Goal: Task Accomplishment & Management: Use online tool/utility

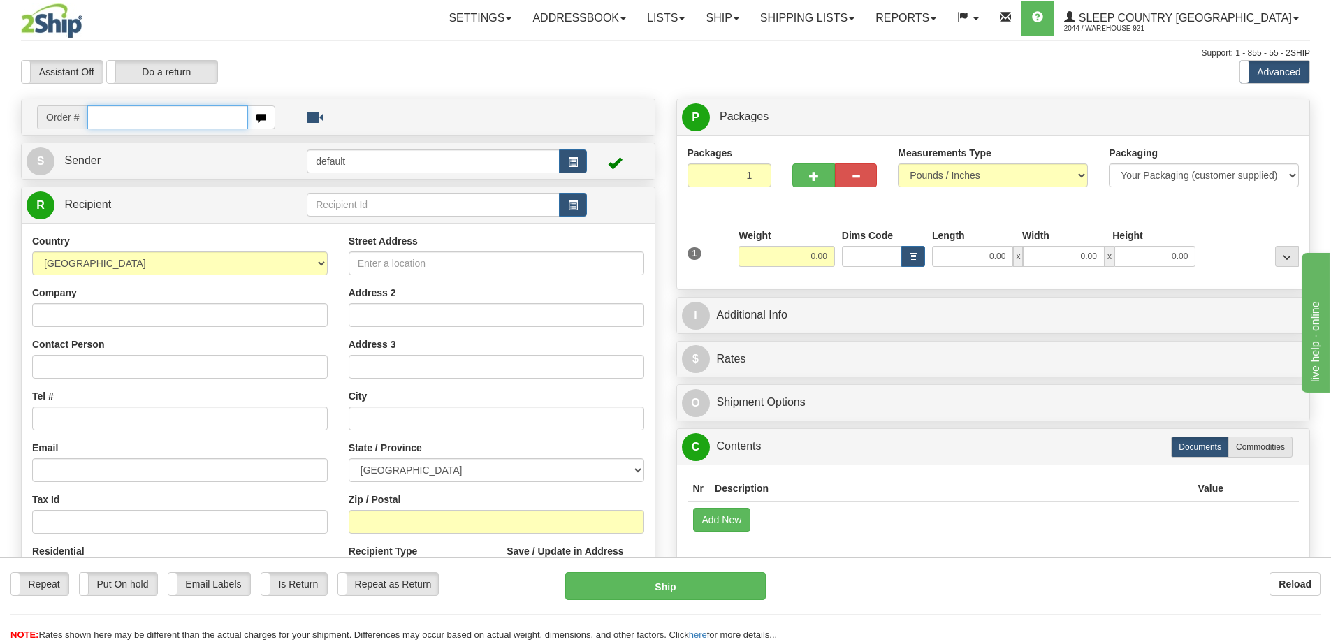
click at [126, 122] on input "text" at bounding box center [167, 118] width 161 height 24
paste input "9000I103701"
type input "9000I103701"
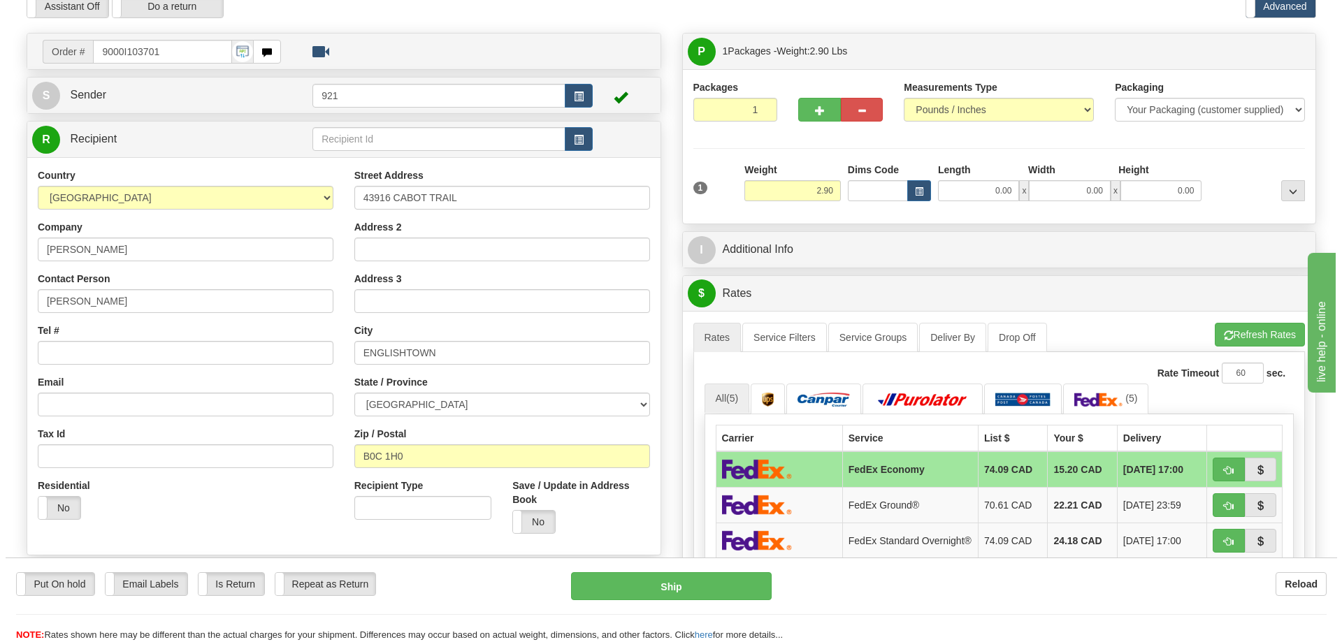
scroll to position [70, 0]
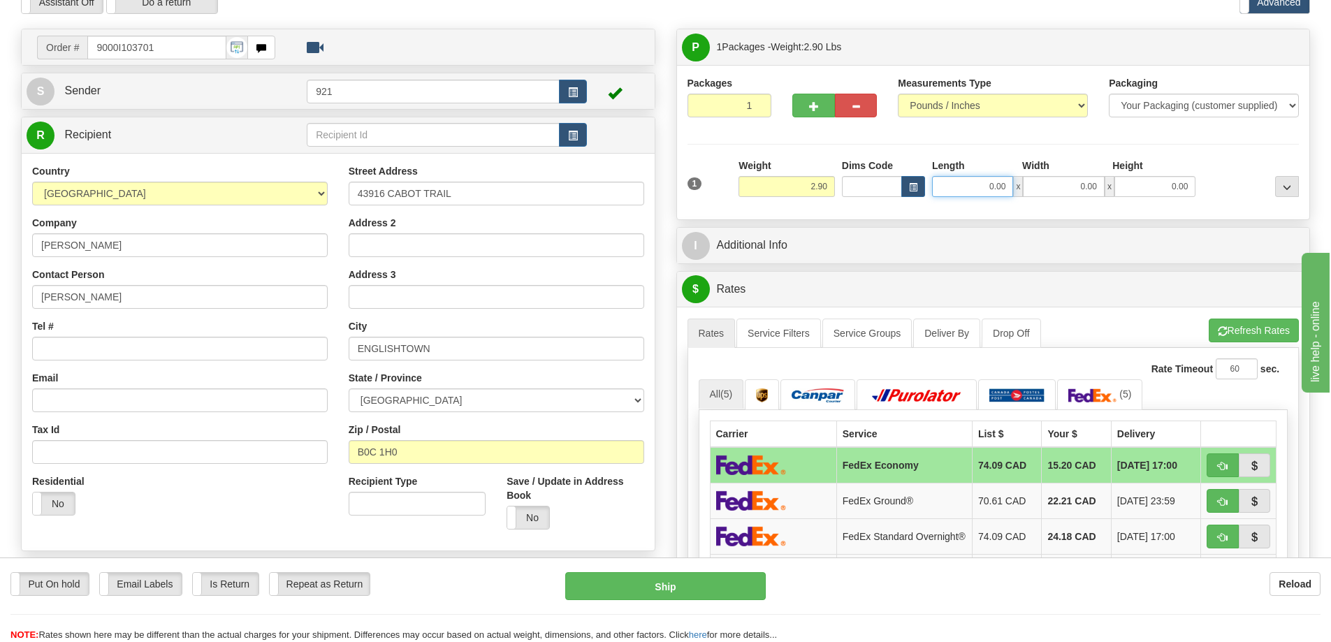
click at [955, 187] on input "0.00" at bounding box center [972, 186] width 81 height 21
type input "5.00"
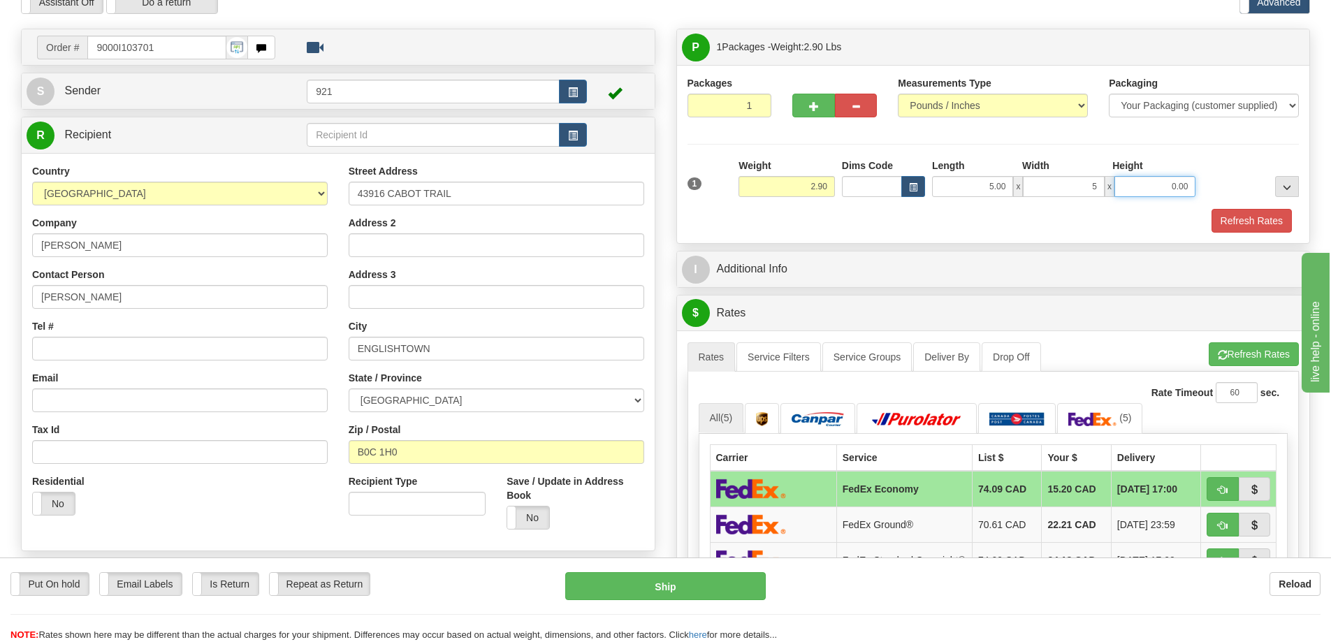
type input "5.00"
type input "16.00"
click at [1258, 349] on button "Refresh Rates" at bounding box center [1254, 354] width 90 height 24
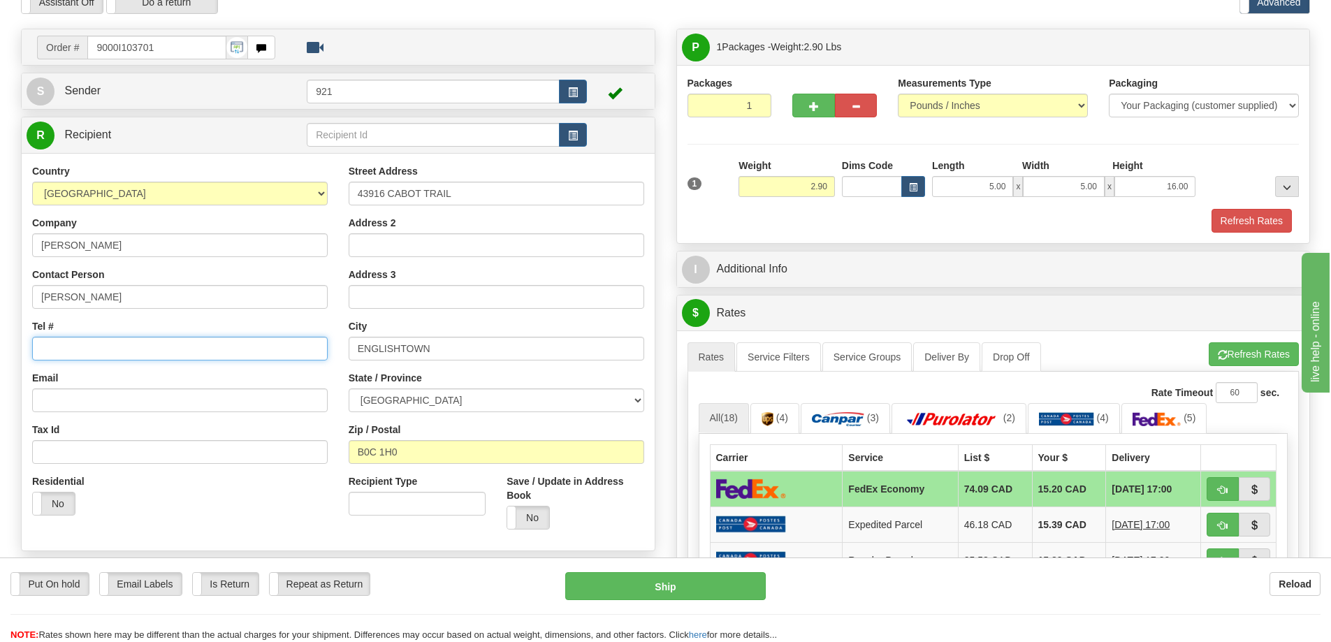
click at [175, 342] on input "Tel #" at bounding box center [180, 349] width 296 height 24
paste input "902 929-2460"
type input "902 929-2460"
click at [602, 579] on button "Ship" at bounding box center [665, 586] width 201 height 28
type input "20"
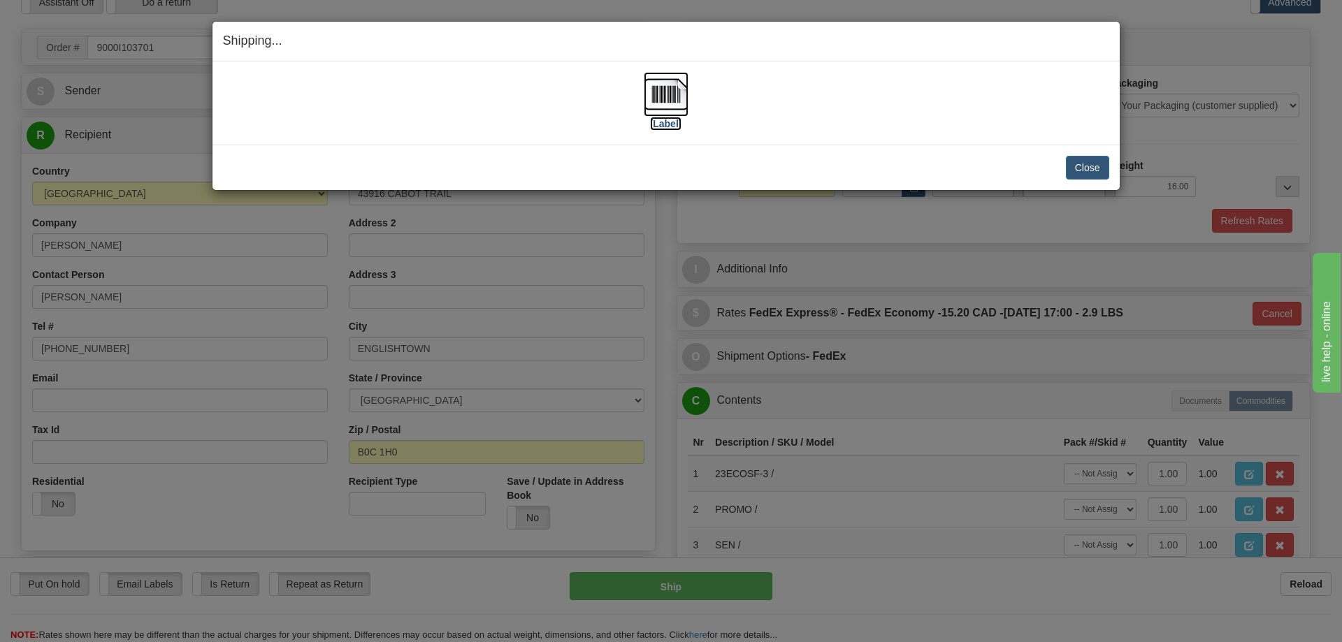
click at [665, 91] on img at bounding box center [666, 94] width 45 height 45
click at [1076, 172] on button "Close" at bounding box center [1087, 168] width 43 height 24
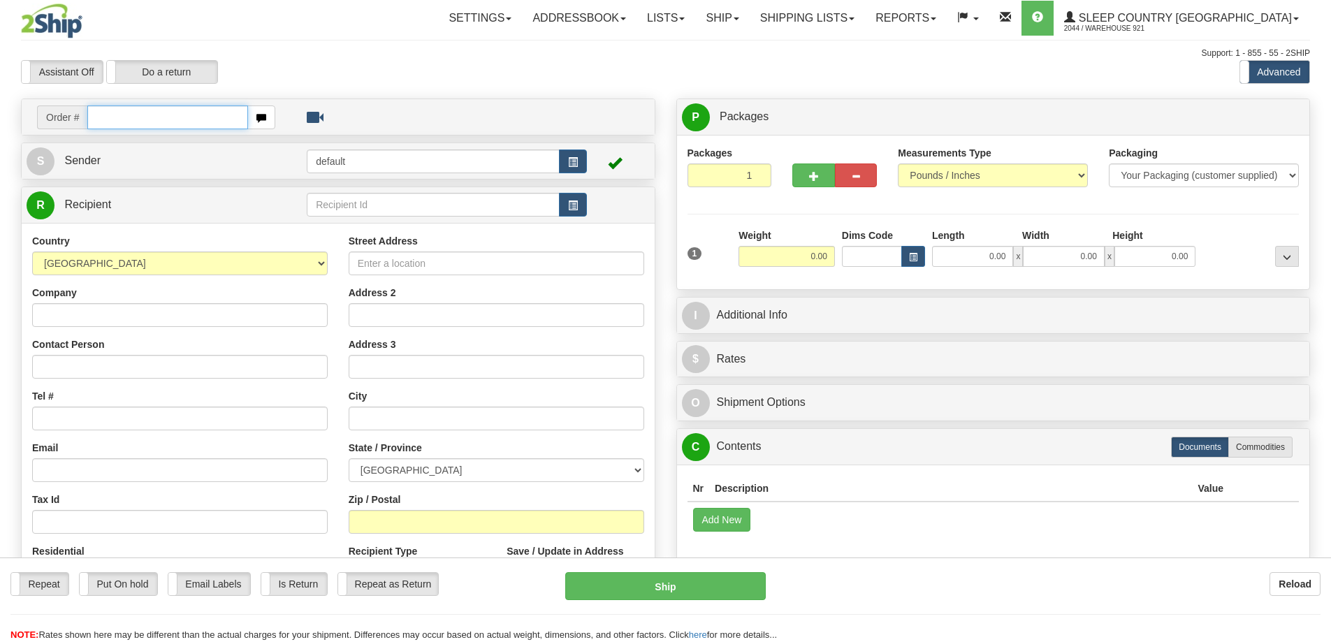
click at [181, 122] on input "text" at bounding box center [167, 118] width 161 height 24
paste input "9000I103998"
type input "9000I103998"
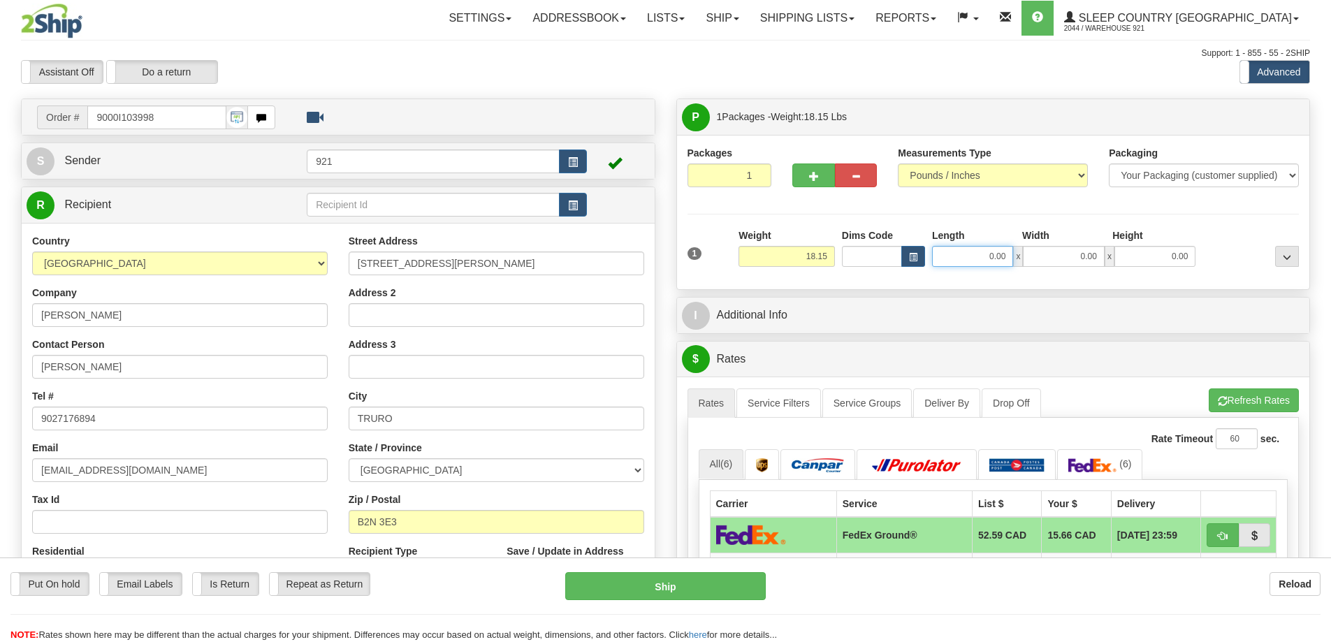
click at [984, 253] on input "0.00" at bounding box center [972, 256] width 81 height 21
type input "23.00"
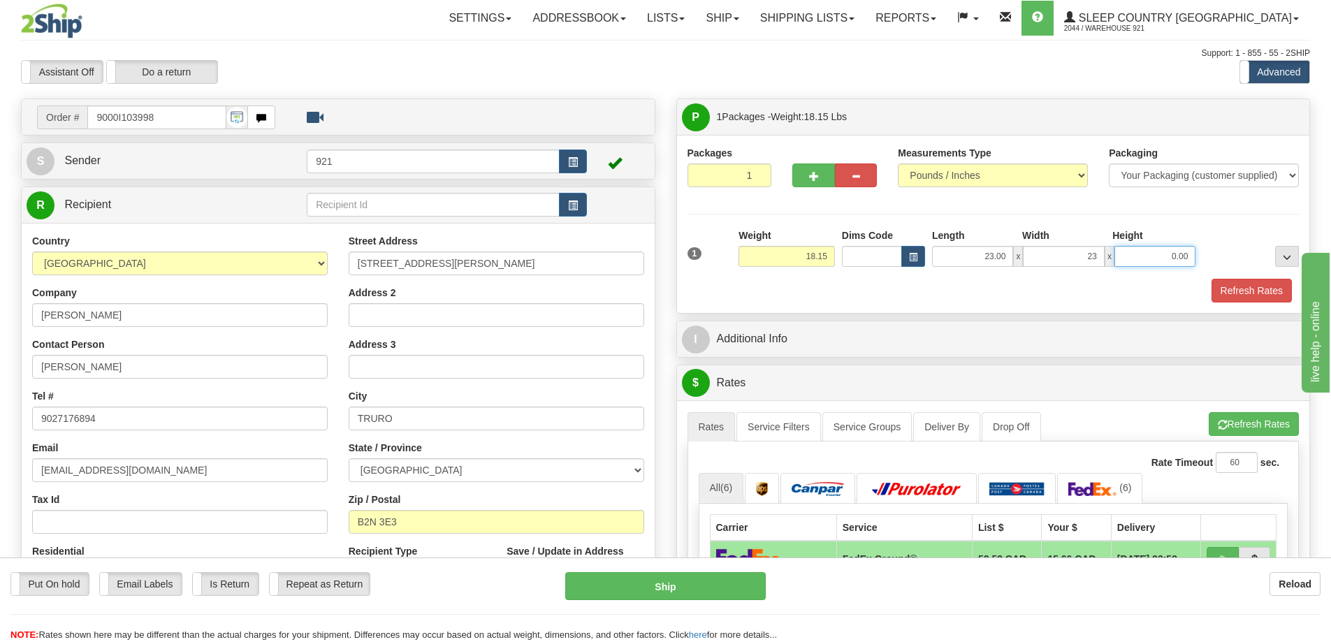
type input "23.00"
drag, startPoint x: 980, startPoint y: 259, endPoint x: 1294, endPoint y: 287, distance: 315.1
click at [1257, 277] on div "1 Weight 18.15 Dims Code x x" at bounding box center [993, 254] width 619 height 50
type input "12.00"
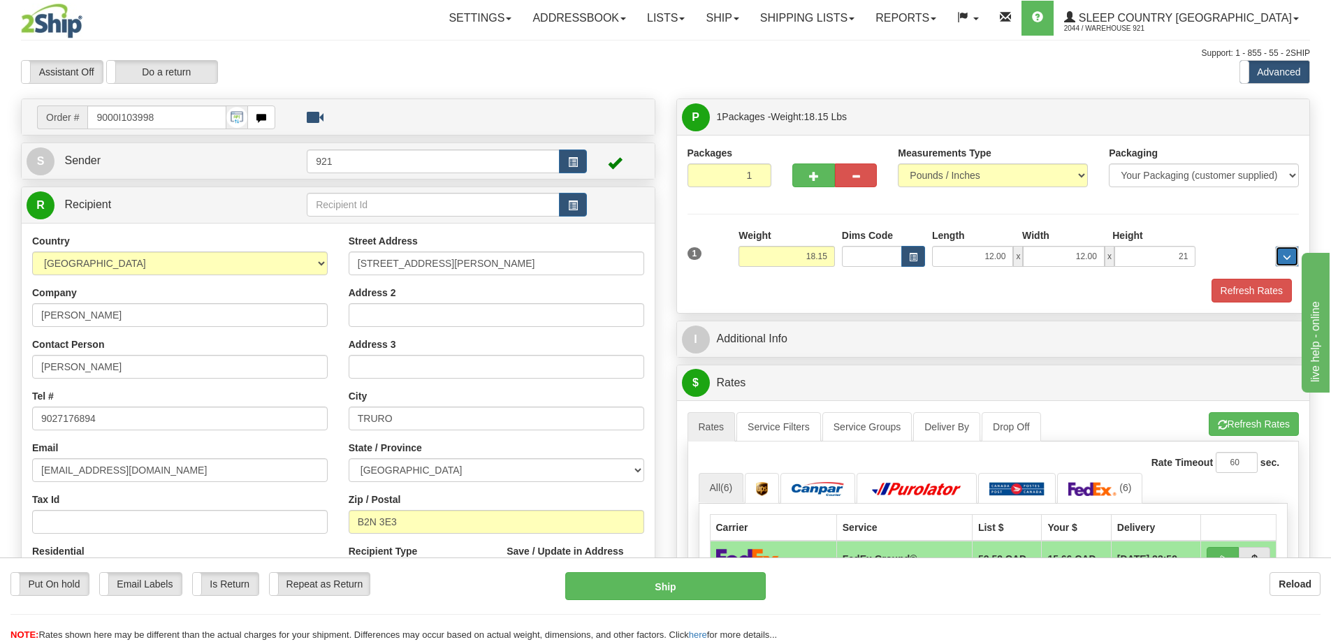
type input "21.00"
click at [1292, 423] on button "Refresh Rates" at bounding box center [1254, 424] width 90 height 24
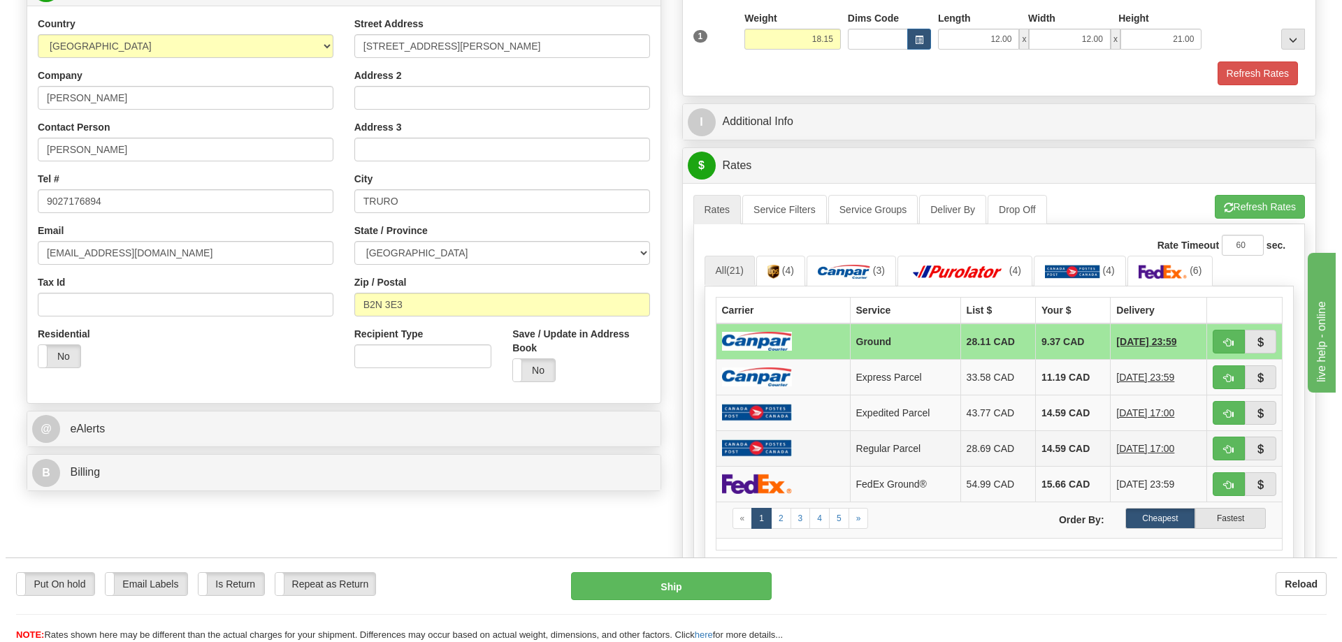
scroll to position [280, 0]
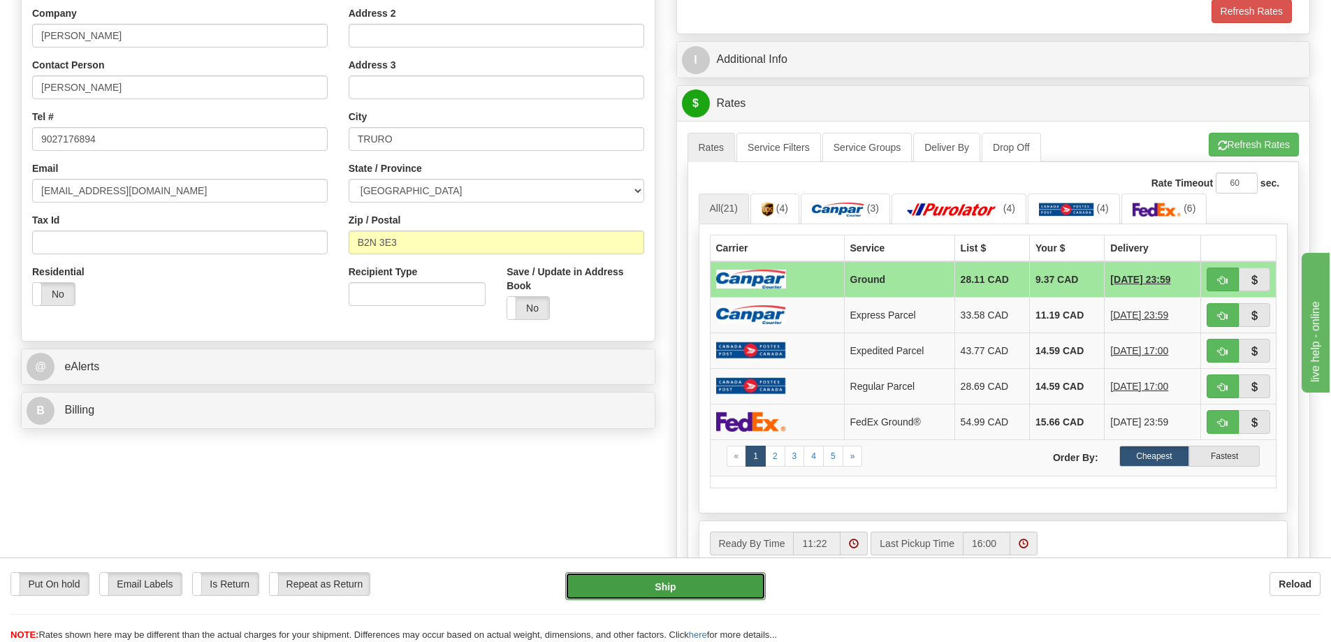
click at [714, 575] on button "Ship" at bounding box center [665, 586] width 201 height 28
type input "1"
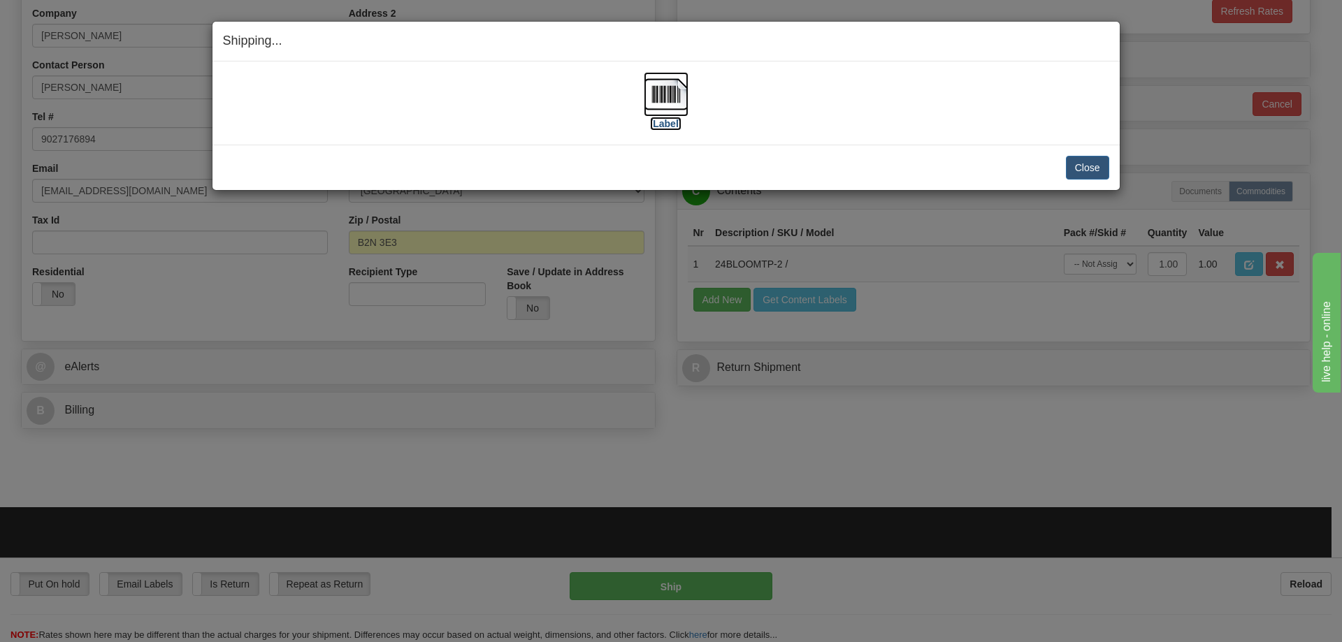
click at [665, 101] on img at bounding box center [666, 94] width 45 height 45
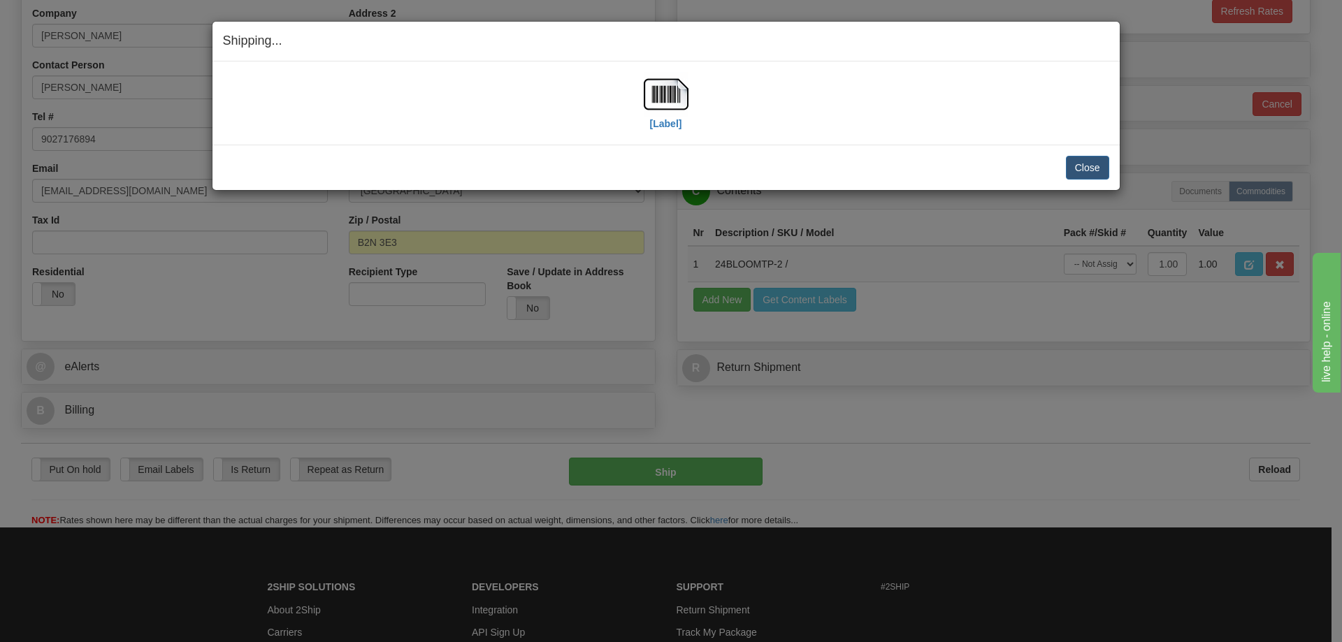
drag, startPoint x: 988, startPoint y: 160, endPoint x: 1025, endPoint y: 161, distance: 37.8
click at [988, 160] on div "Close Cancel" at bounding box center [666, 168] width 886 height 24
click at [1094, 169] on button "Close" at bounding box center [1087, 168] width 43 height 24
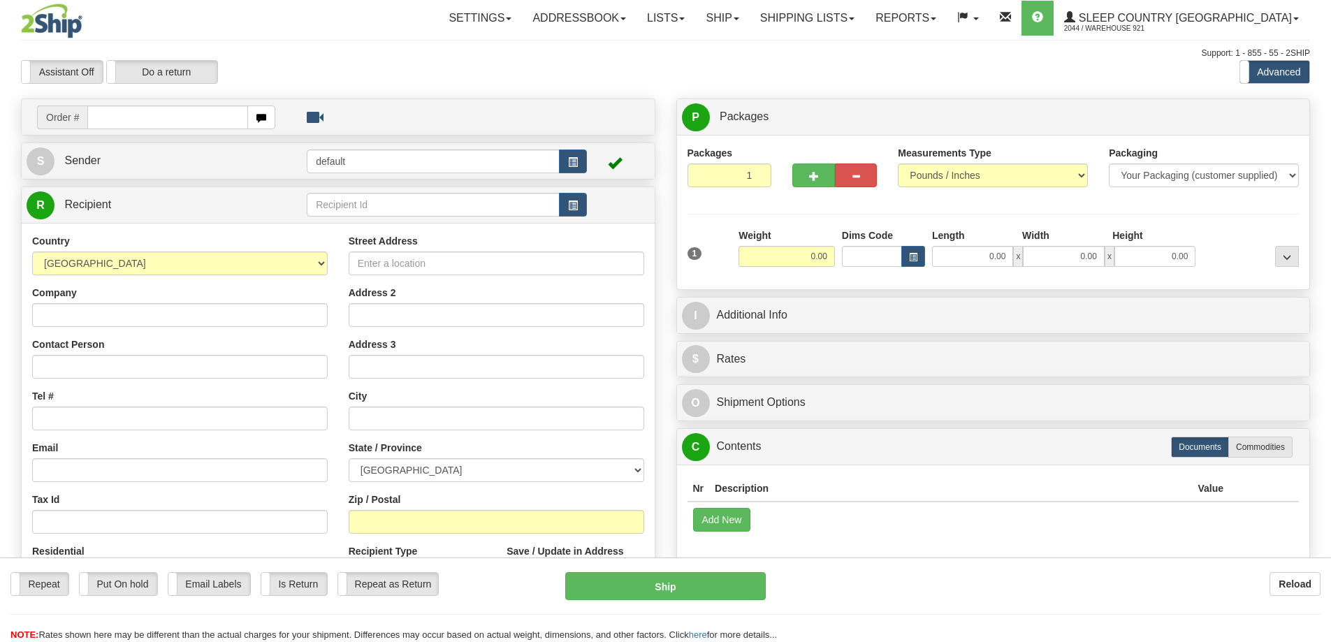
click at [154, 121] on div "Toggle navigation Settings Shipping Preferences Fields Preferences New" at bounding box center [665, 393] width 1331 height 787
click at [154, 117] on input "text" at bounding box center [167, 118] width 161 height 24
paste input "9000I104475"
type input "9000I104475"
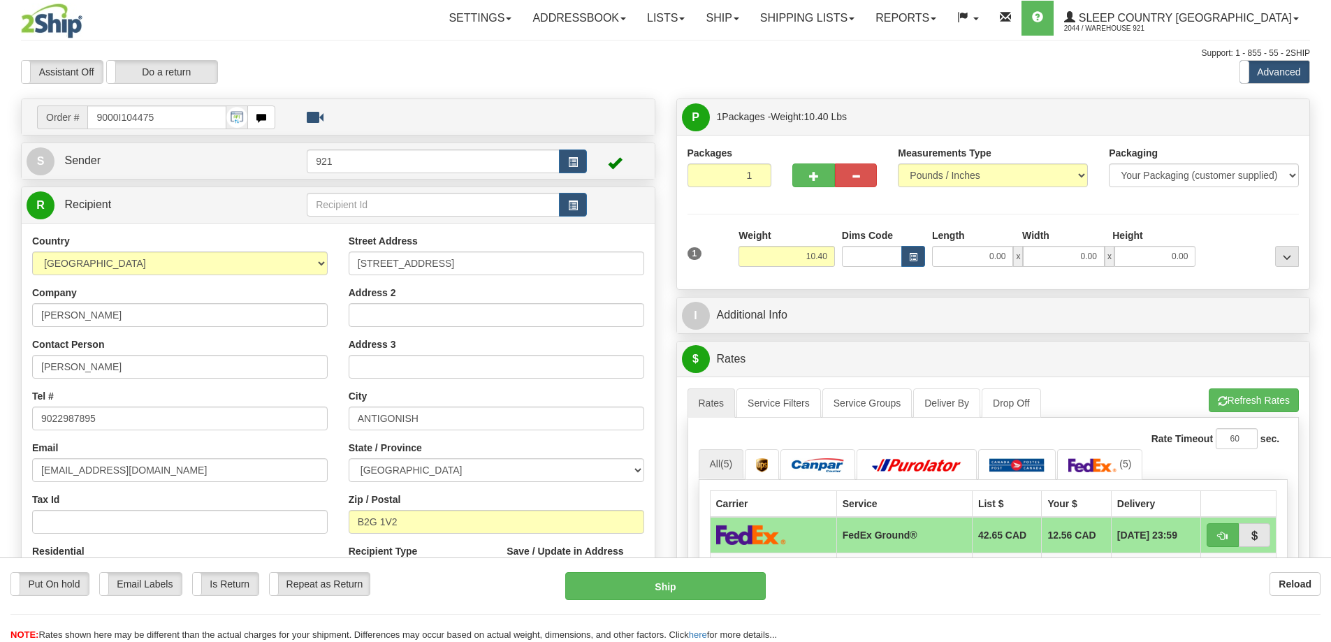
click at [980, 268] on div "1 Weight 10.40 Dims Code x x" at bounding box center [993, 254] width 619 height 50
click at [981, 262] on input "0.00" at bounding box center [972, 256] width 81 height 21
type input "25.00"
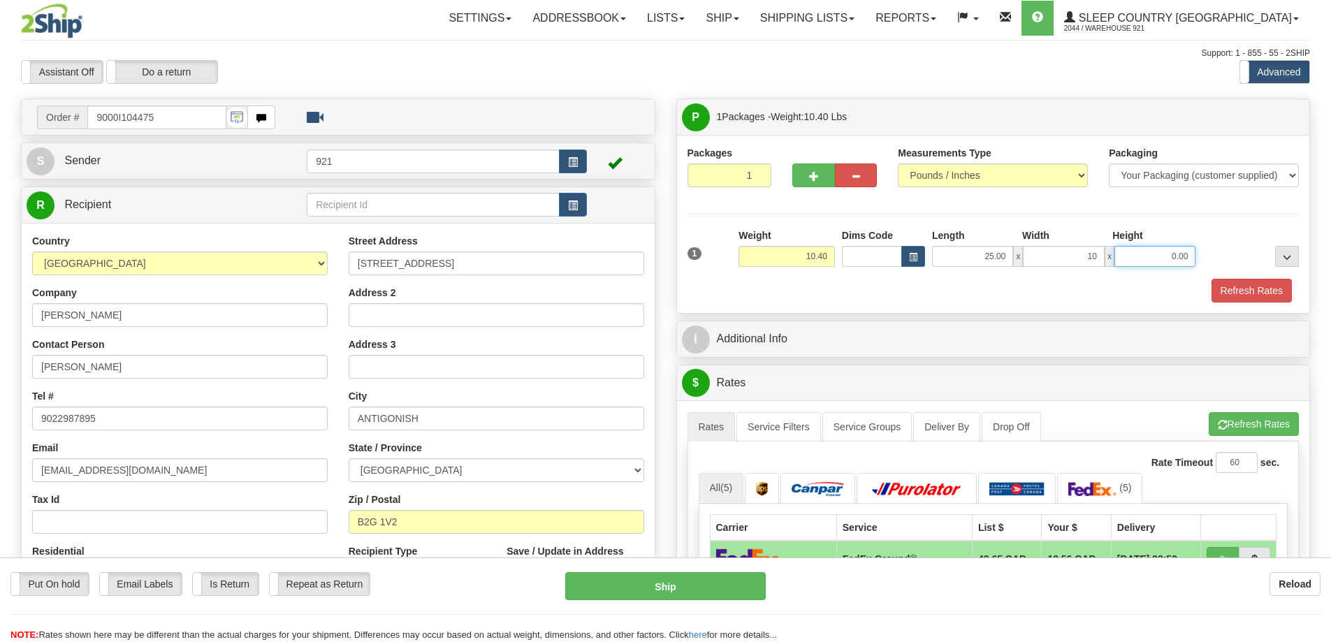
type input "10.00"
type input "16.00"
drag, startPoint x: 974, startPoint y: 256, endPoint x: 1091, endPoint y: 261, distance: 117.5
click at [1091, 261] on div "25.00 x 10.00 x 16.00" at bounding box center [1063, 256] width 263 height 21
type input "14.00"
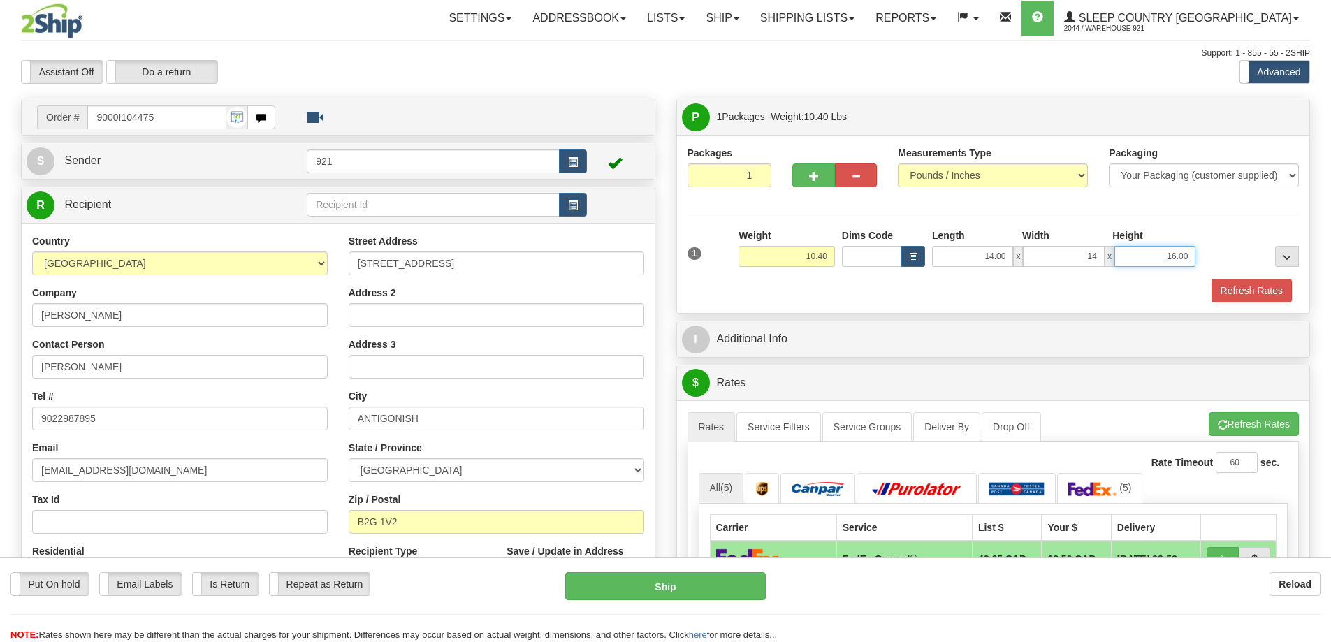
type input "14.00"
click at [1227, 428] on button "Refresh Rates" at bounding box center [1254, 424] width 90 height 24
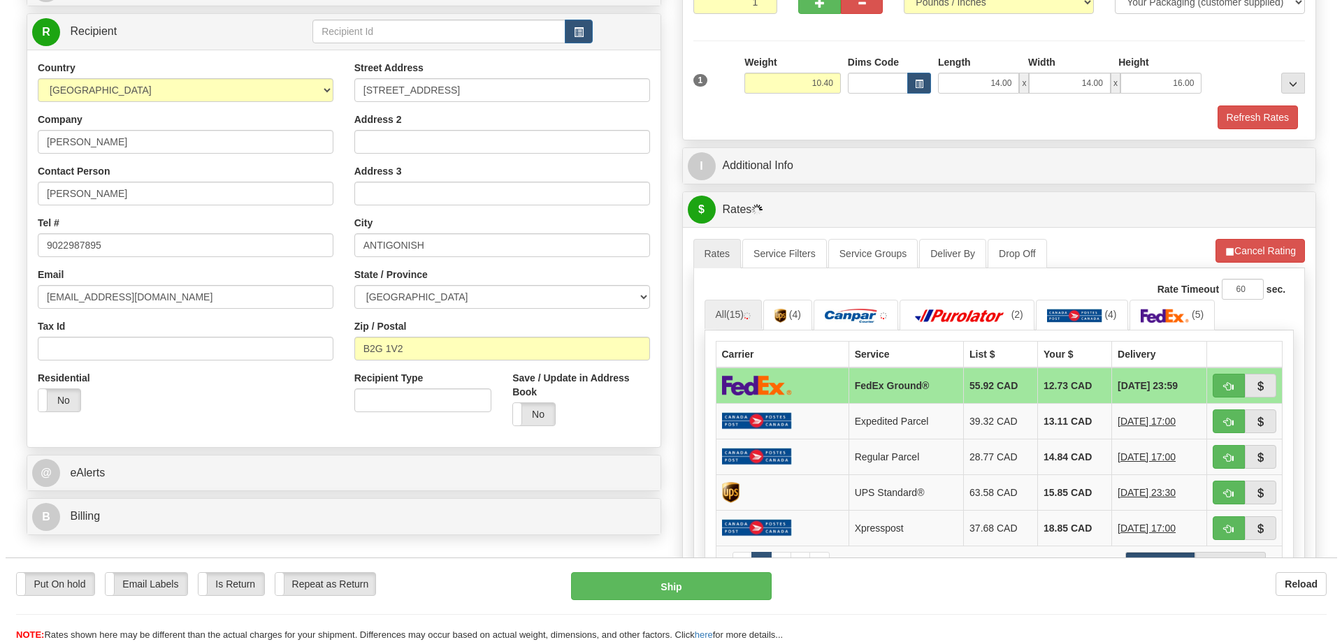
scroll to position [210, 0]
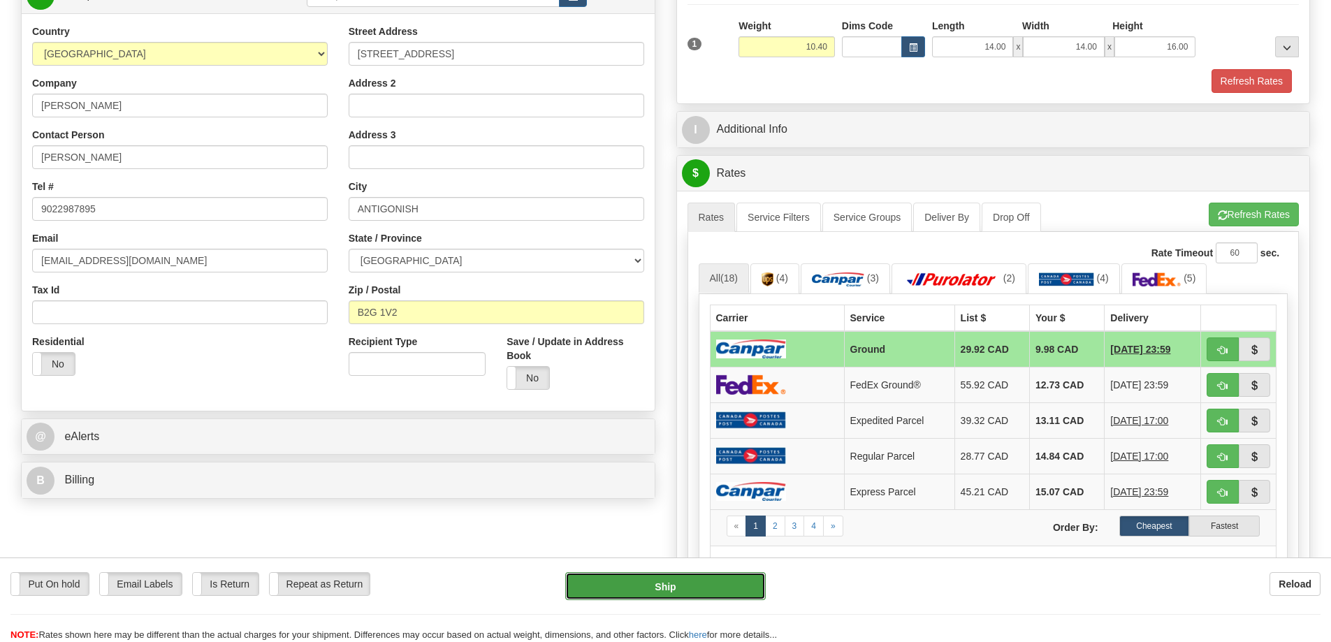
click at [720, 596] on button "Ship" at bounding box center [665, 586] width 201 height 28
type input "1"
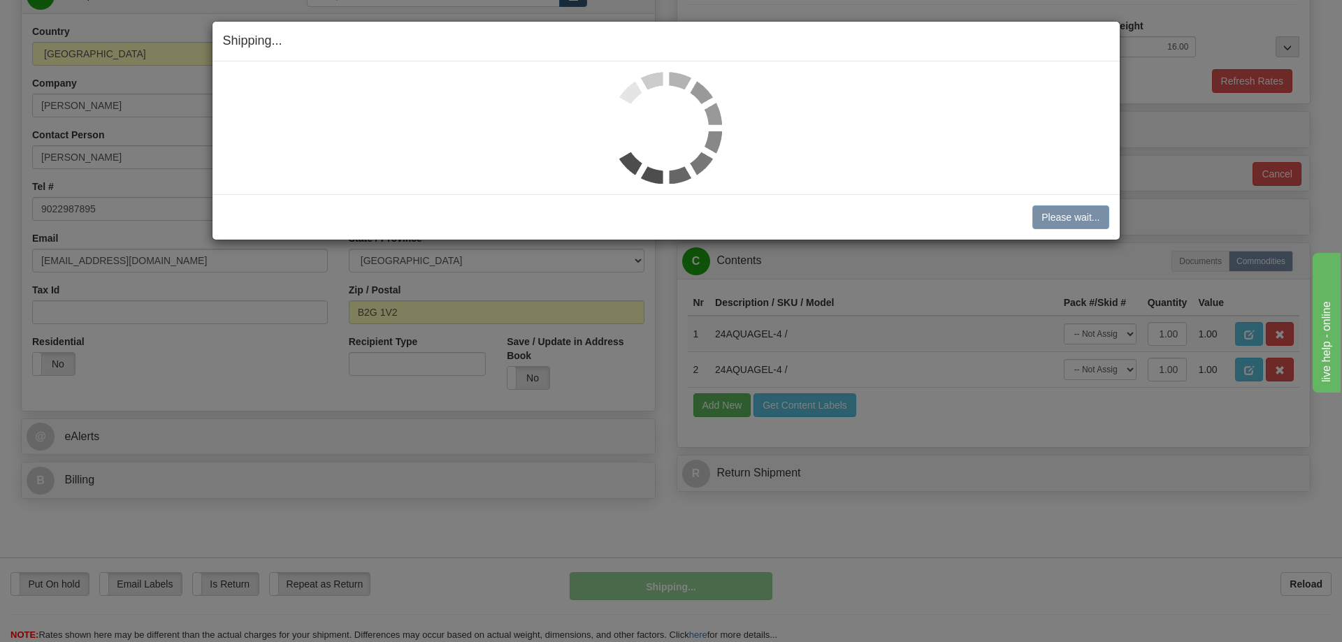
scroll to position [0, 0]
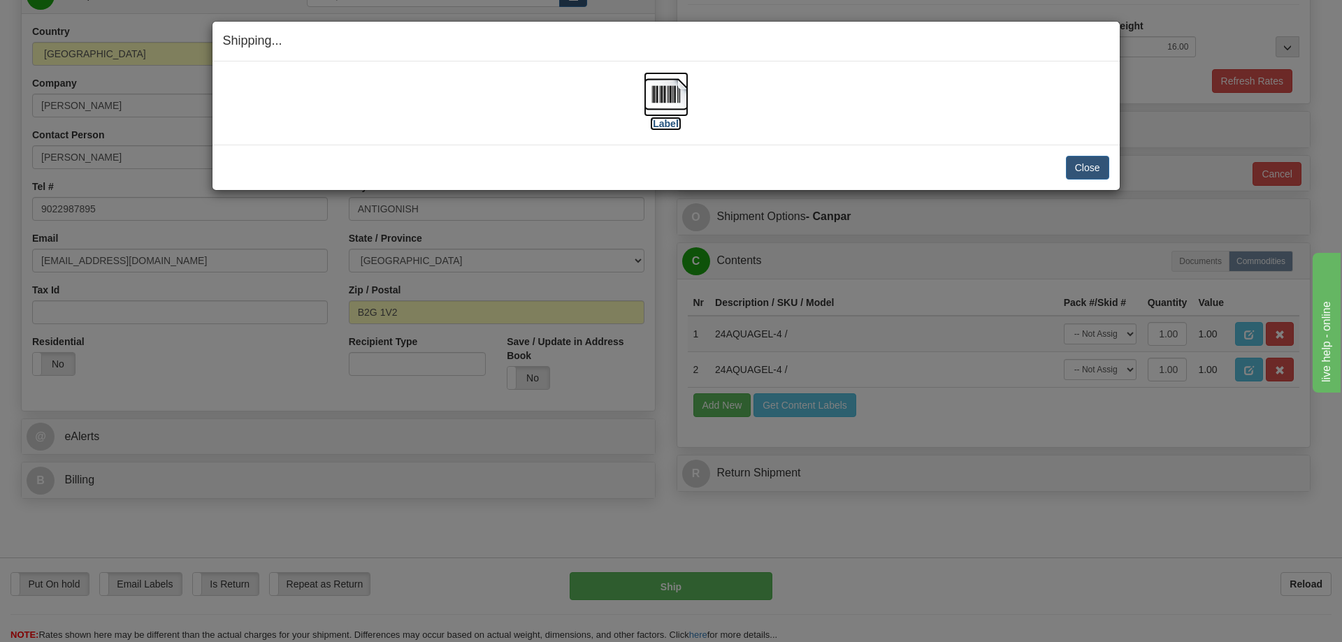
click at [666, 110] on img at bounding box center [666, 94] width 45 height 45
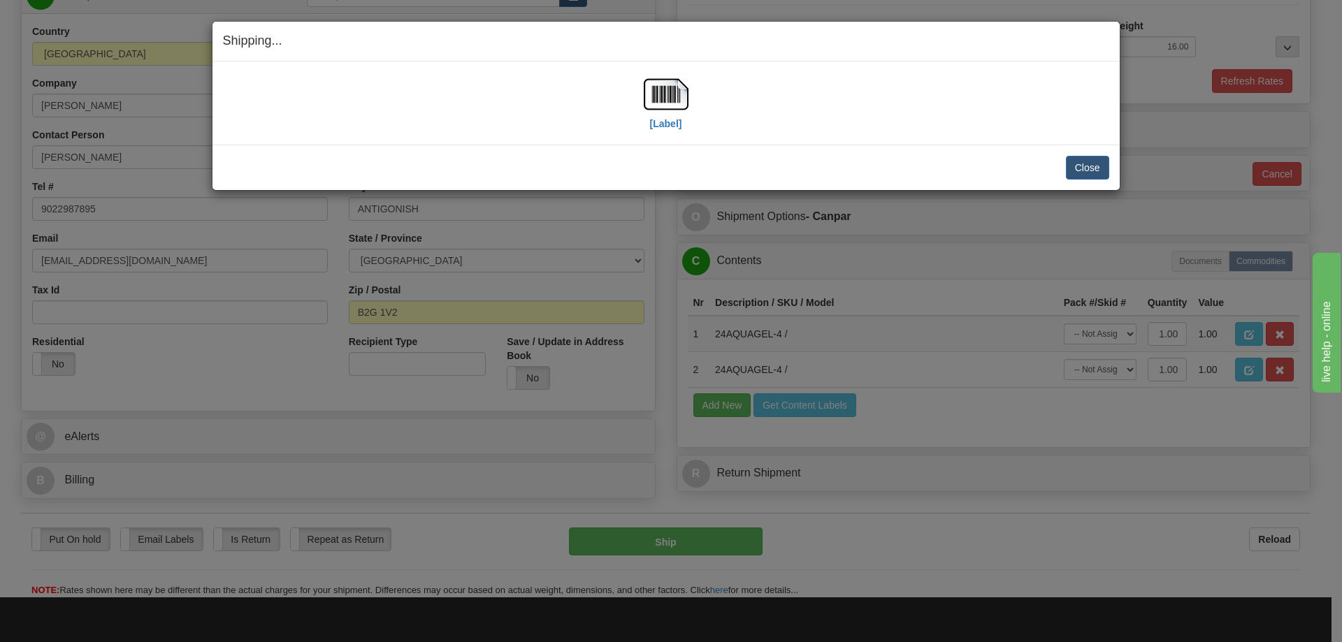
click at [881, 153] on div "Close Cancel Cancel Shipment and Quit Pickup Quit Pickup ONLY" at bounding box center [665, 167] width 907 height 45
click at [1076, 166] on button "Close" at bounding box center [1087, 168] width 43 height 24
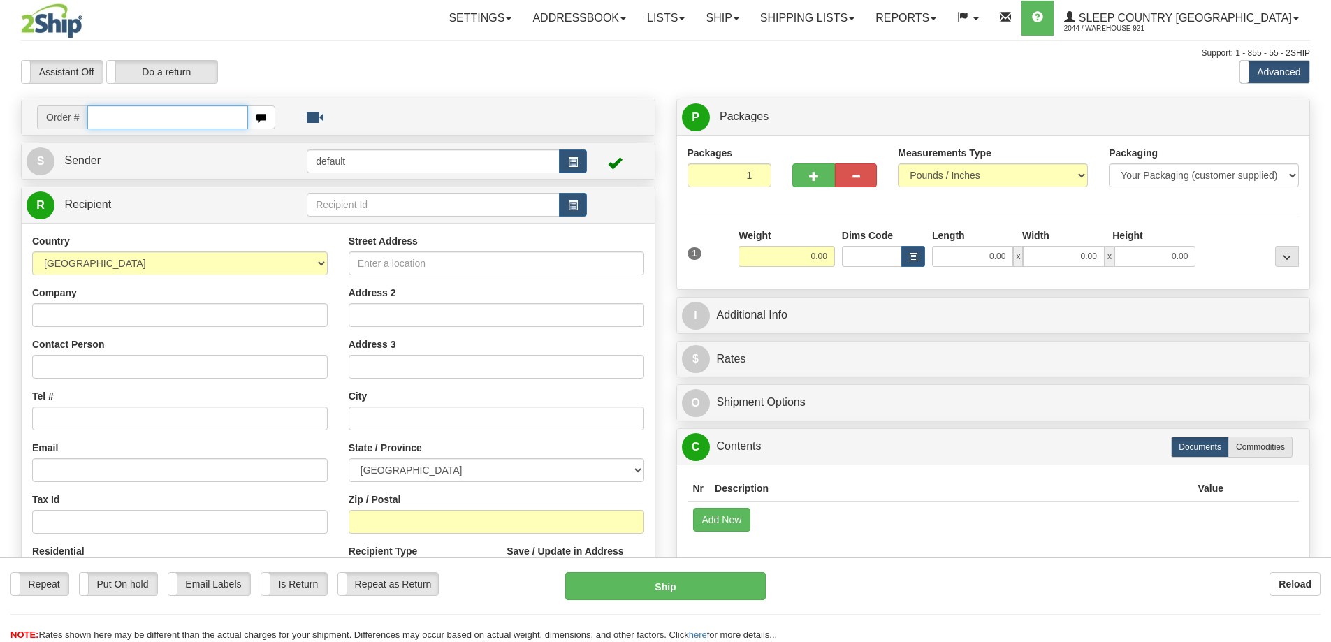
click at [138, 124] on input "text" at bounding box center [167, 118] width 161 height 24
paste input "9000I100875"
type input "9000I100875"
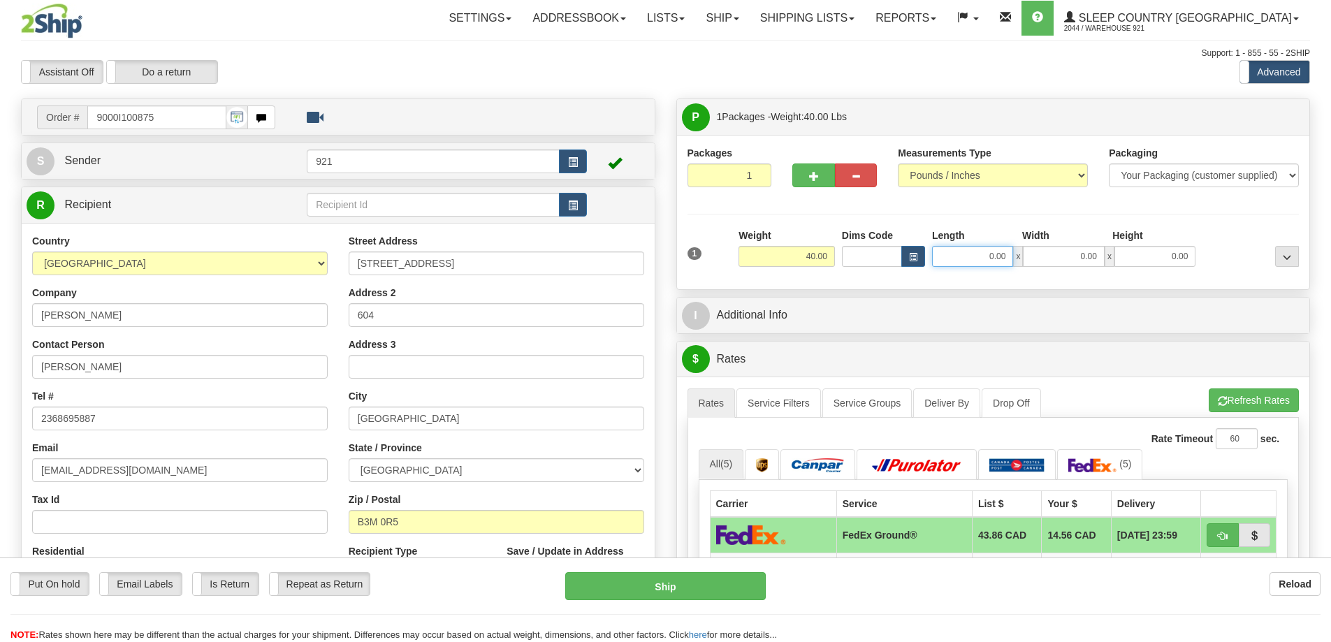
click at [992, 257] on input "0.00" at bounding box center [972, 256] width 81 height 21
type input "20.00"
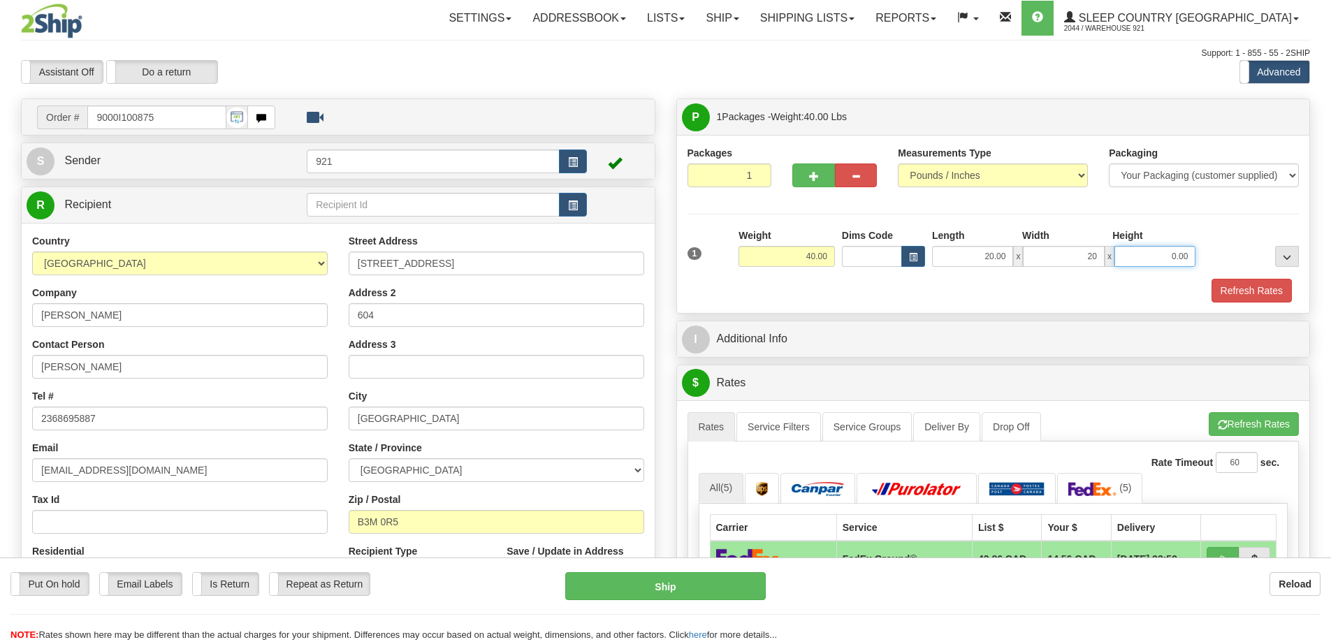
type input "20.00"
click at [951, 243] on div "Length" at bounding box center [974, 237] width 90 height 17
drag, startPoint x: 969, startPoint y: 249, endPoint x: 1256, endPoint y: 287, distance: 289.7
click at [1243, 284] on div "1 Weight 40.00 Dims Code" at bounding box center [994, 266] width 612 height 74
type input "19.00"
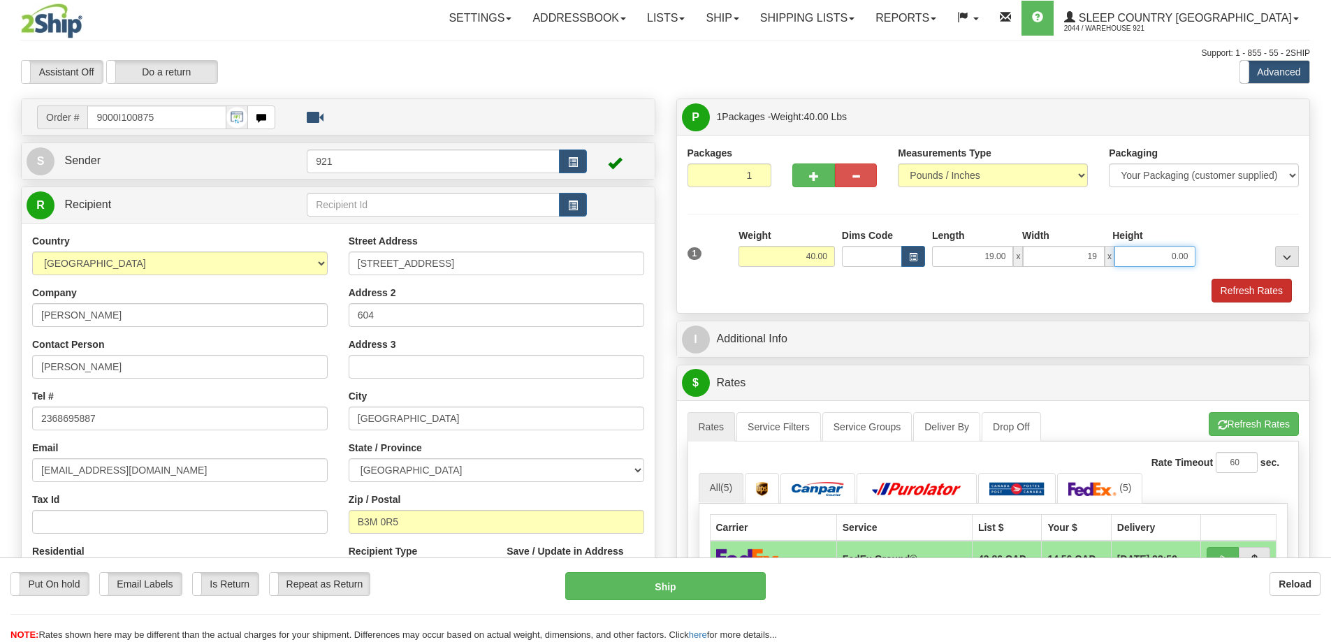
type input "19.00"
type input "38.00"
click at [1243, 424] on button "Refresh Rates" at bounding box center [1254, 424] width 90 height 24
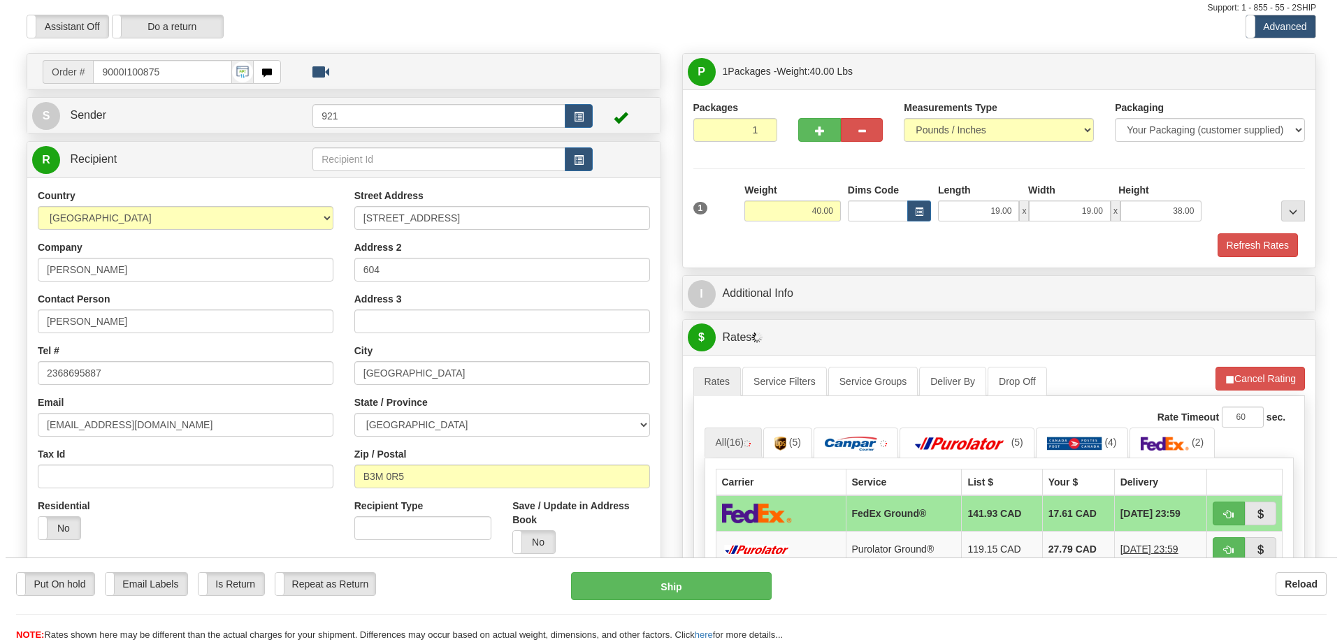
scroll to position [70, 0]
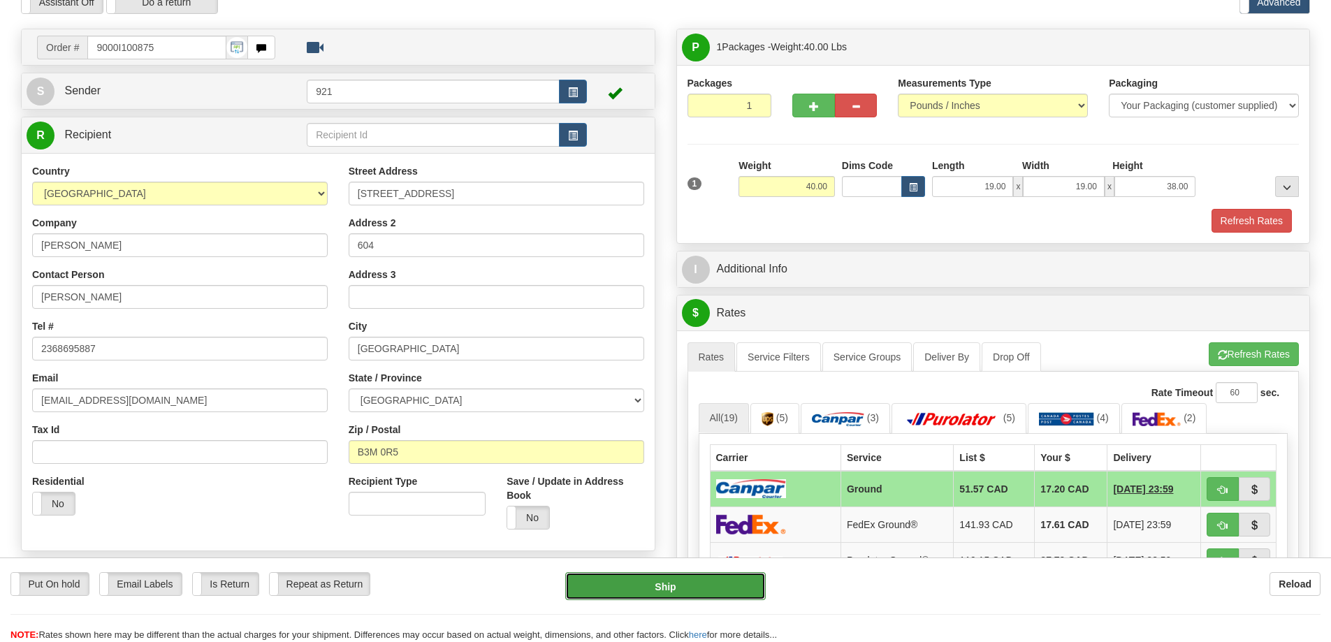
click at [695, 591] on button "Ship" at bounding box center [665, 586] width 201 height 28
type input "1"
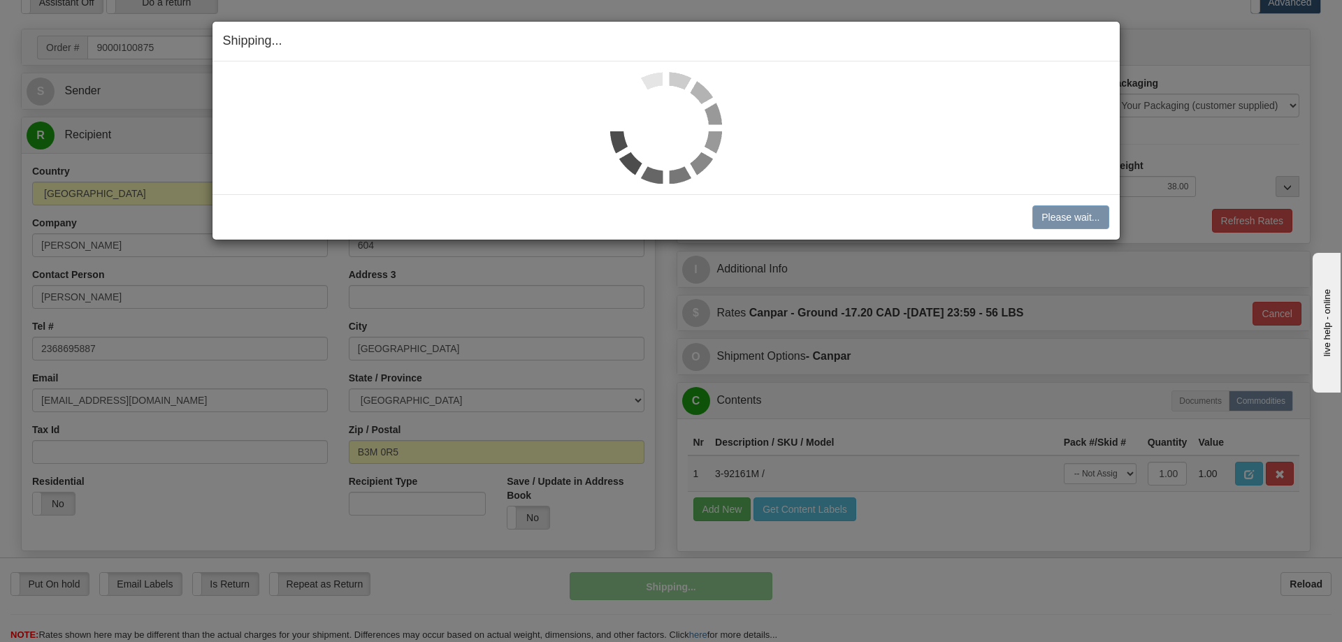
scroll to position [0, 0]
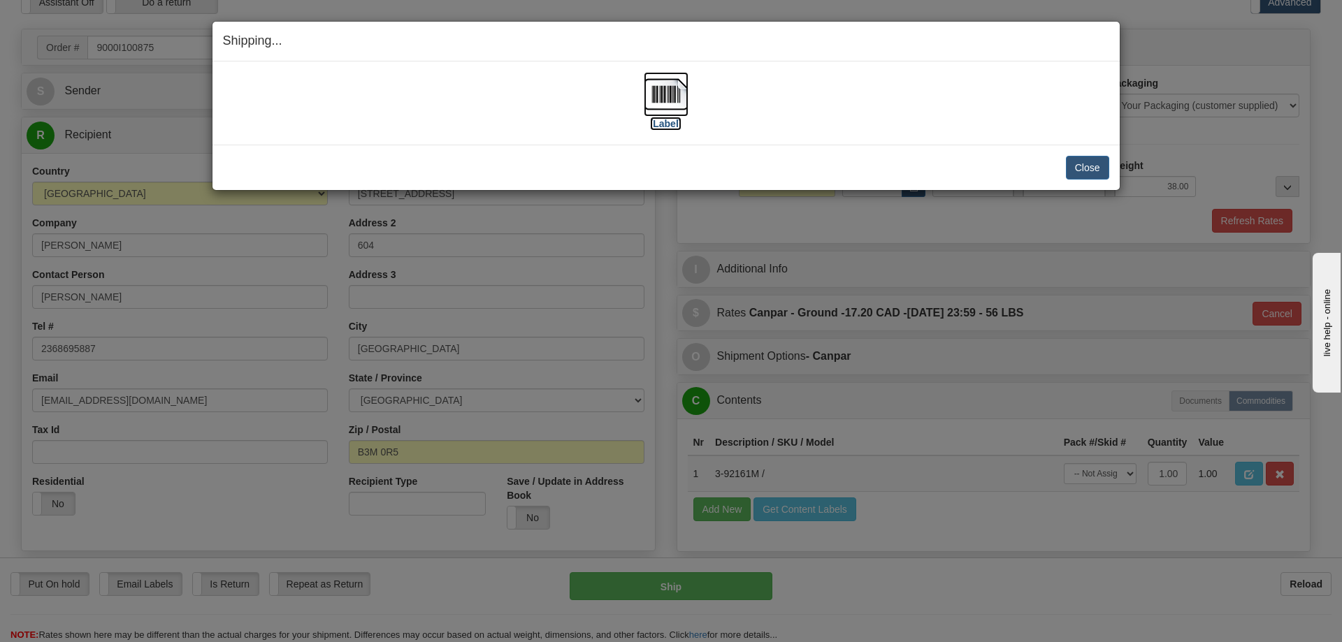
click at [658, 114] on img at bounding box center [666, 94] width 45 height 45
click at [944, 169] on div "Close Cancel" at bounding box center [666, 168] width 886 height 24
click at [1080, 168] on button "Close" at bounding box center [1087, 168] width 43 height 24
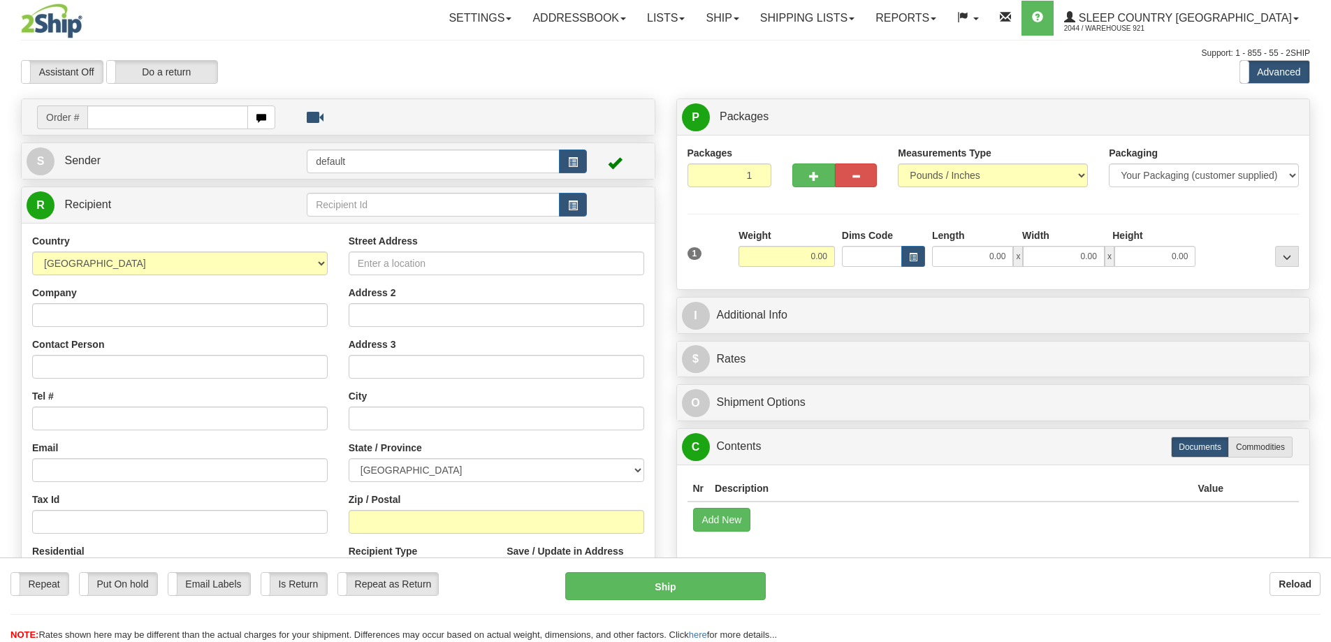
click at [117, 113] on input "text" at bounding box center [167, 118] width 161 height 24
type input "9000I101195"
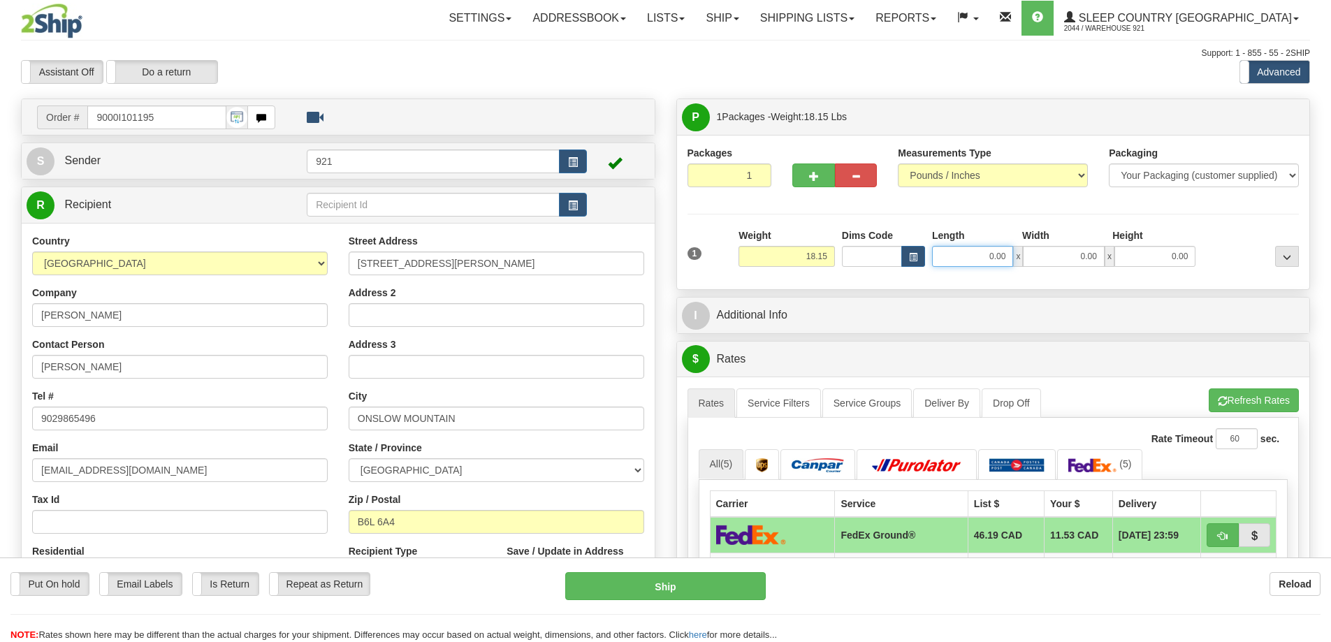
click at [959, 259] on input "0.00" at bounding box center [972, 256] width 81 height 21
type input "12.00"
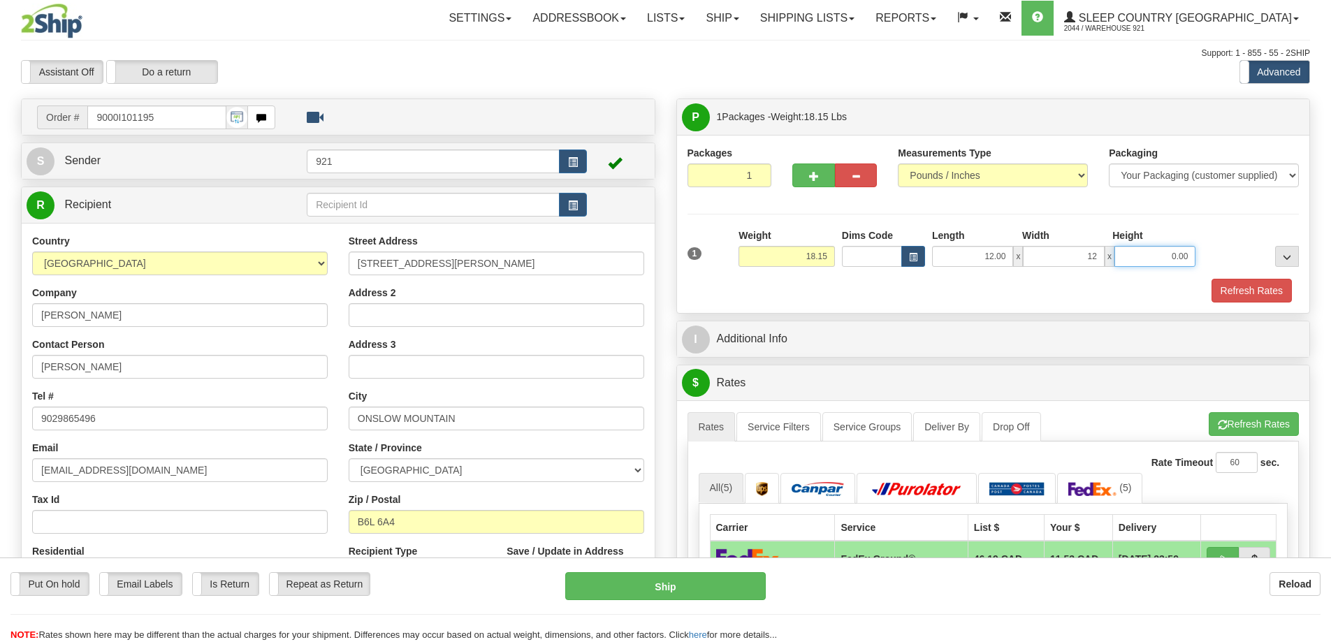
type input "12.00"
type input "20.00"
click at [1245, 423] on button "Refresh Rates" at bounding box center [1254, 424] width 90 height 24
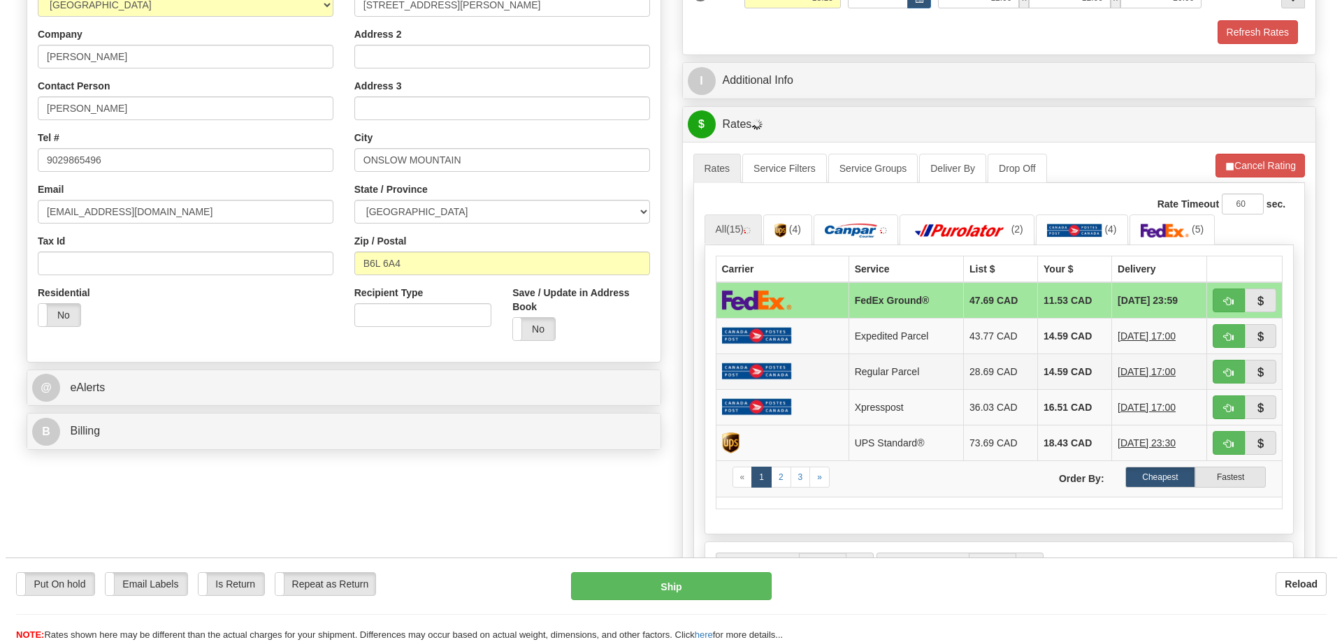
scroll to position [280, 0]
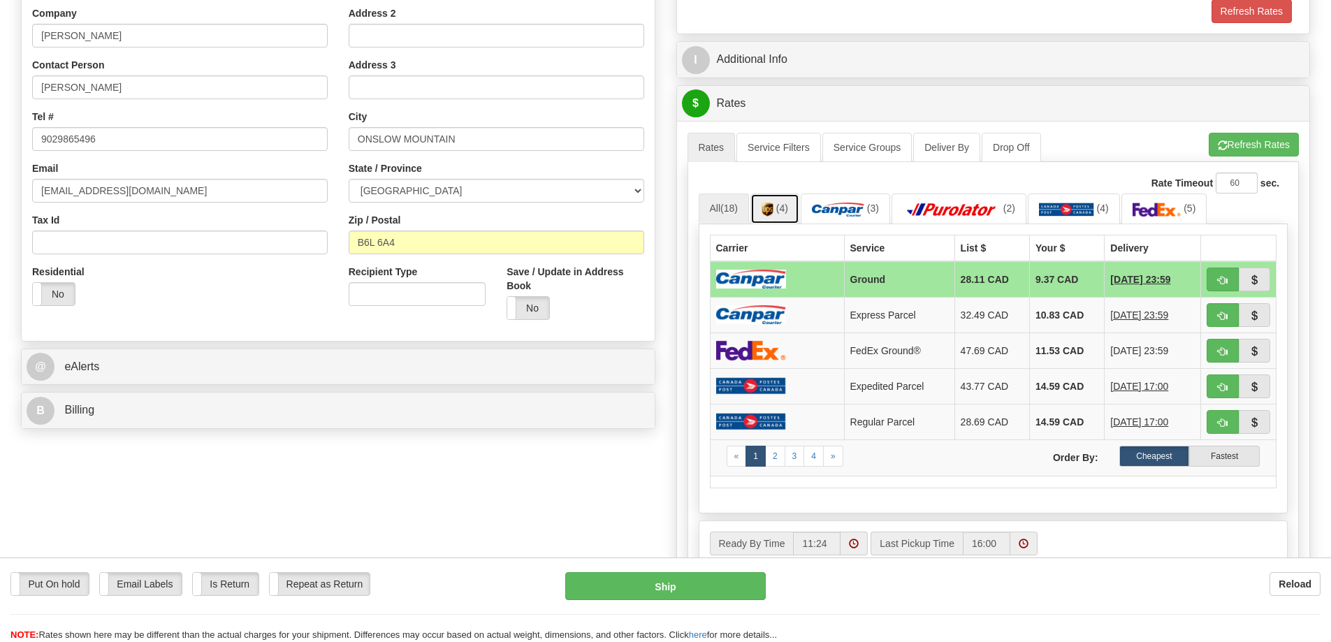
click at [769, 202] on link "(4)" at bounding box center [775, 209] width 49 height 30
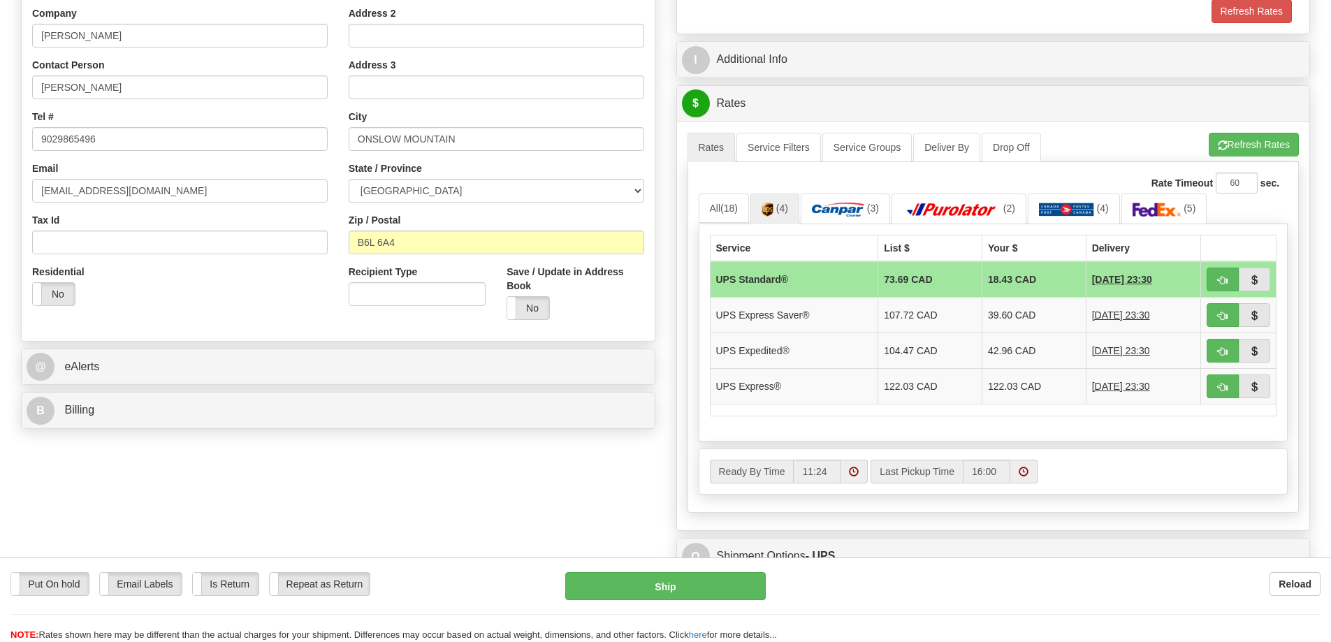
click at [802, 274] on td "UPS Standard®" at bounding box center [794, 279] width 168 height 36
click at [711, 581] on button "Ship" at bounding box center [665, 586] width 201 height 28
type input "11"
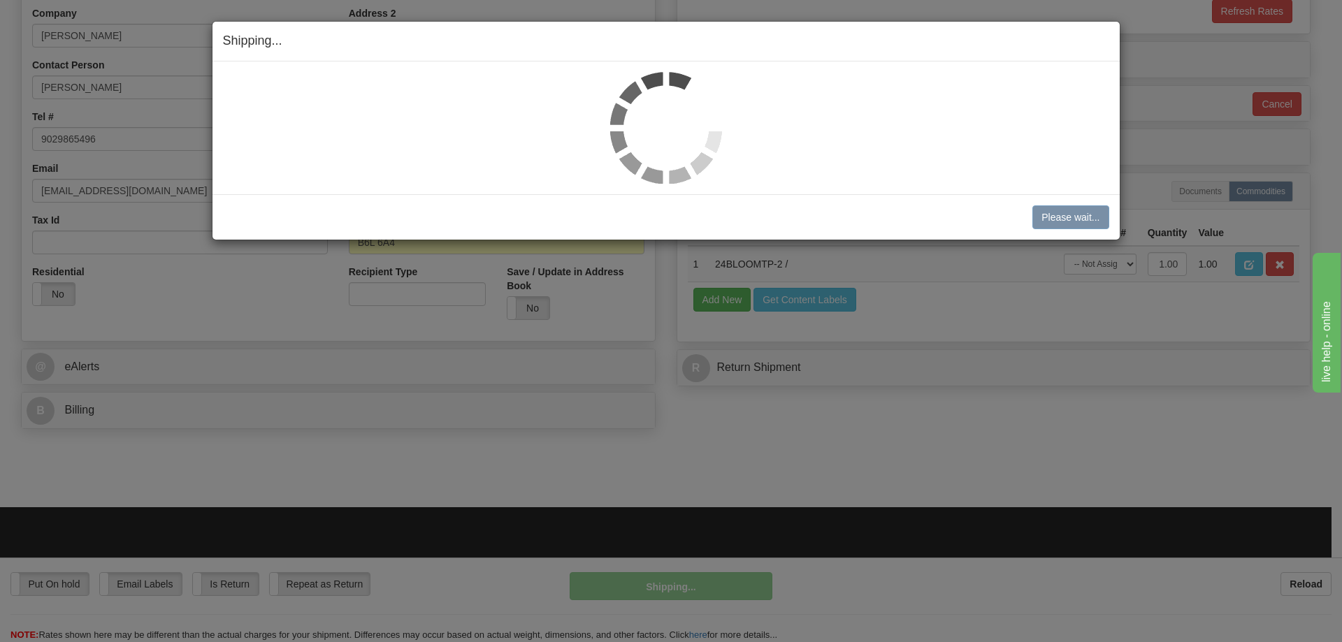
scroll to position [0, 0]
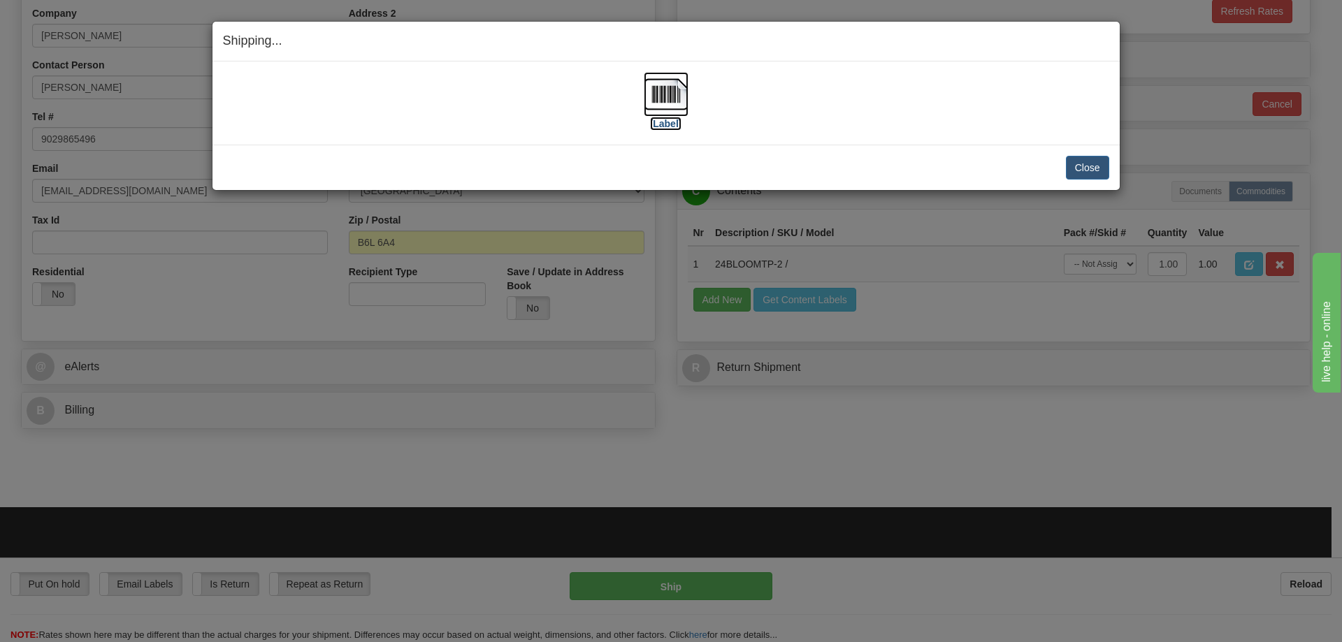
click at [667, 113] on img at bounding box center [666, 94] width 45 height 45
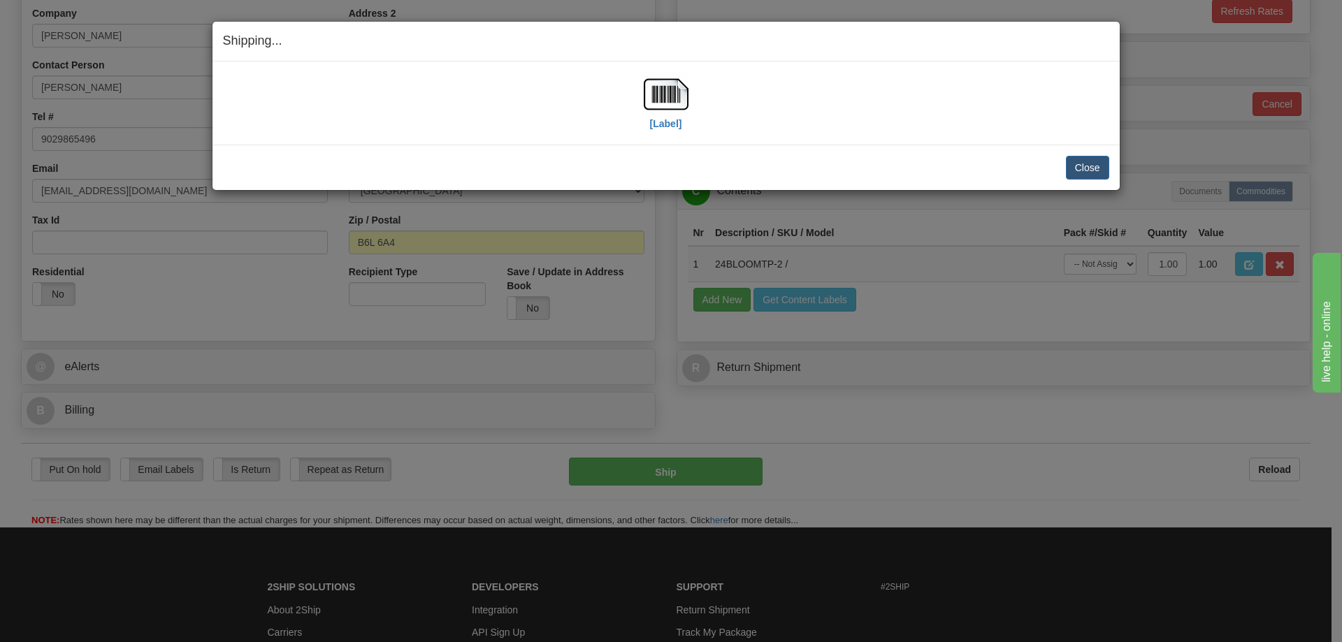
click at [998, 154] on div "Close Cancel Cancel Shipment and Quit Pickup Quit Pickup ONLY" at bounding box center [665, 167] width 907 height 45
click at [1098, 167] on button "Close" at bounding box center [1087, 168] width 43 height 24
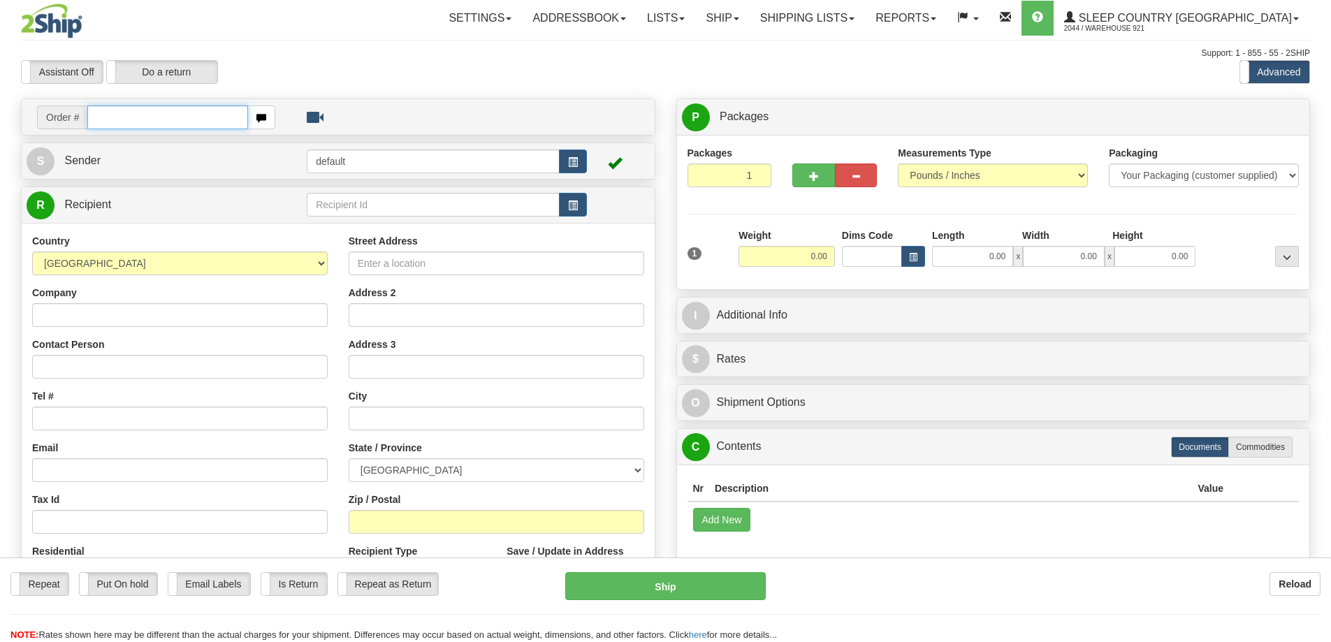
click at [122, 123] on input "text" at bounding box center [167, 118] width 161 height 24
paste input "9000I105710"
type input "9000I105710"
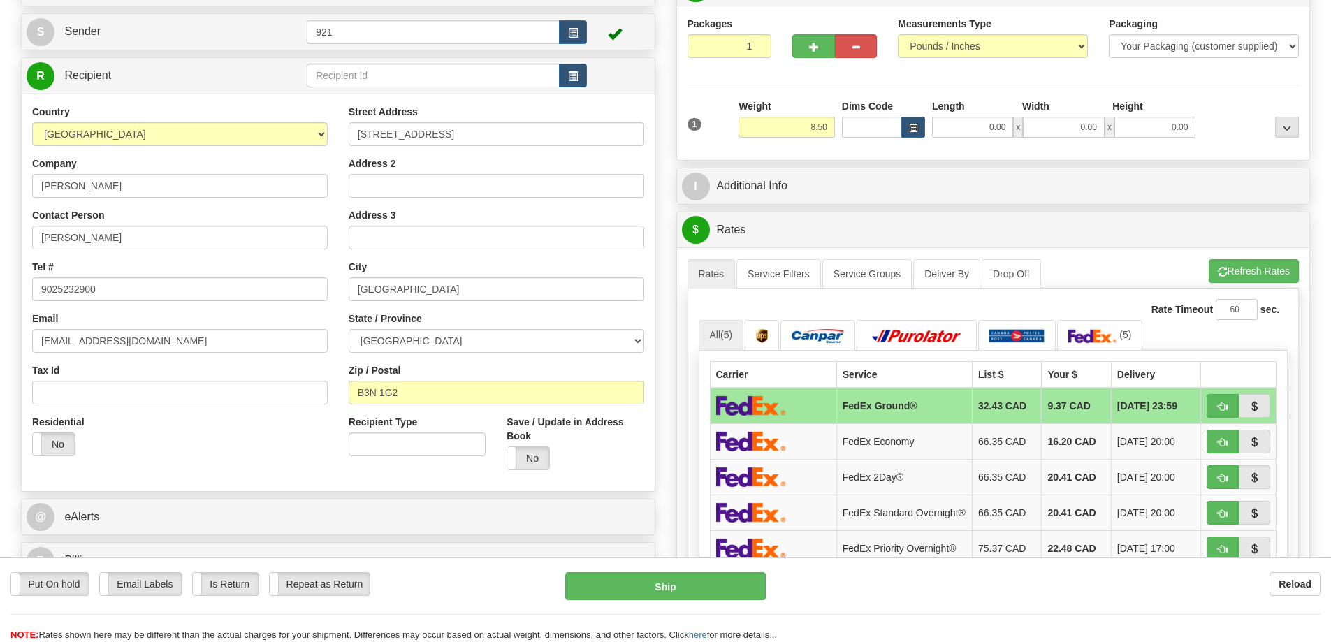
scroll to position [70, 0]
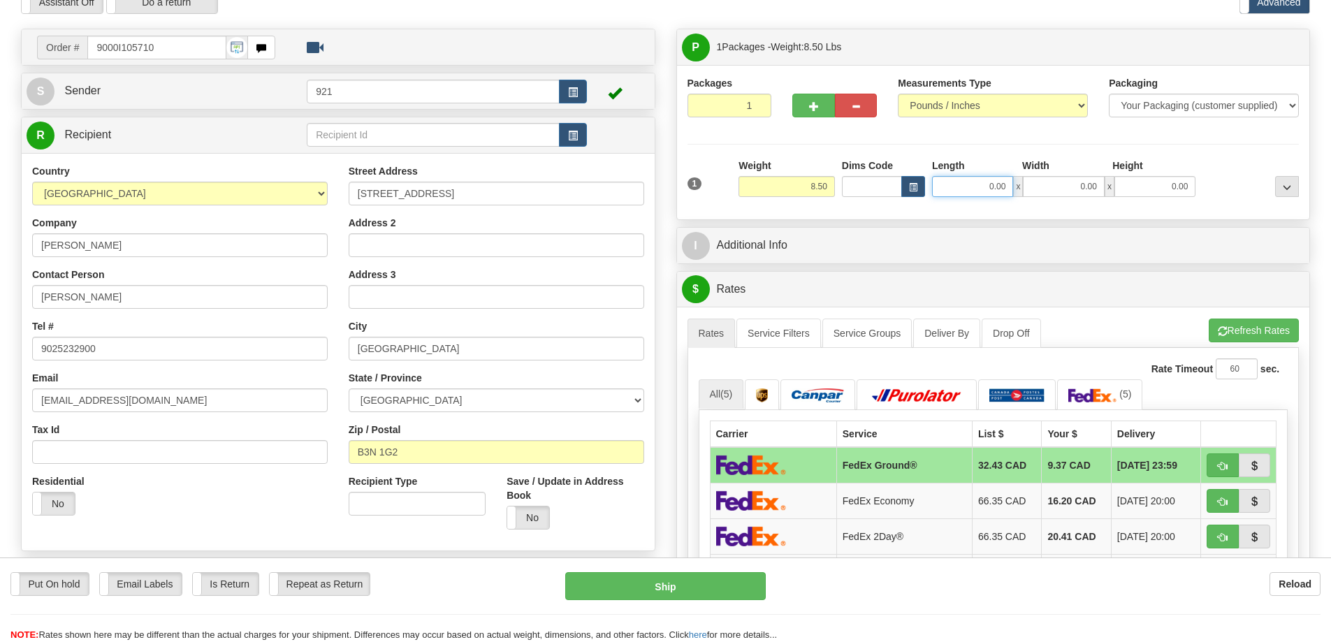
click at [980, 192] on input "0.00" at bounding box center [972, 186] width 81 height 21
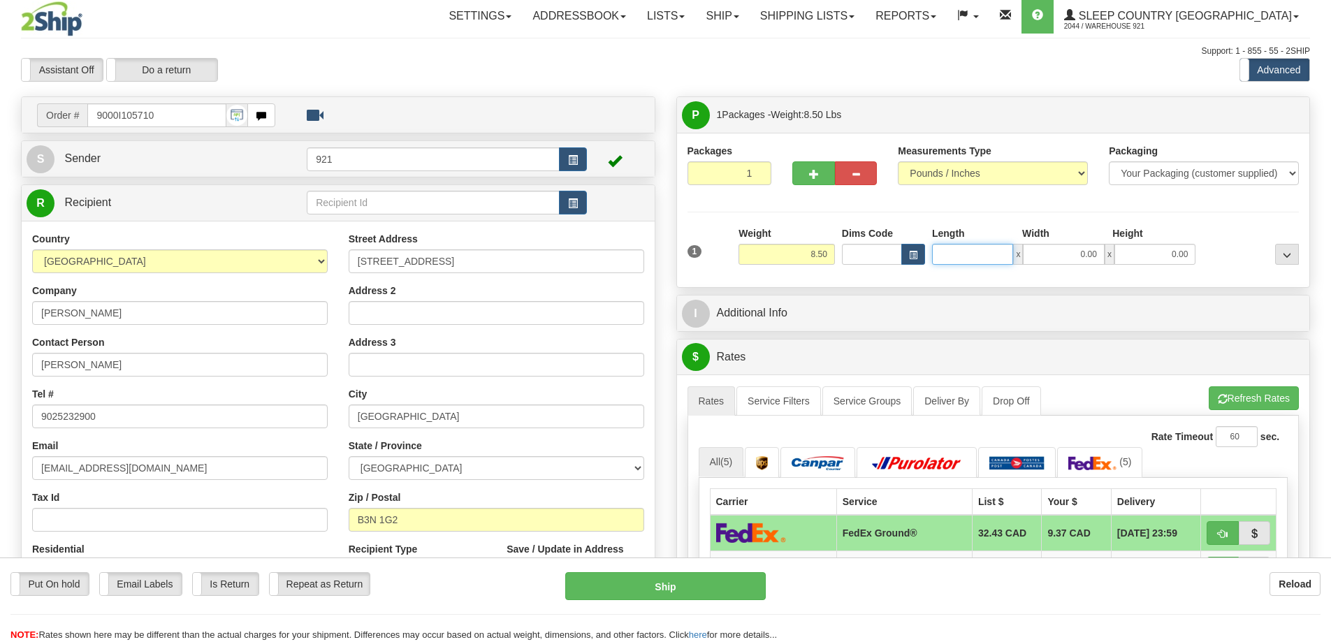
scroll to position [0, 0]
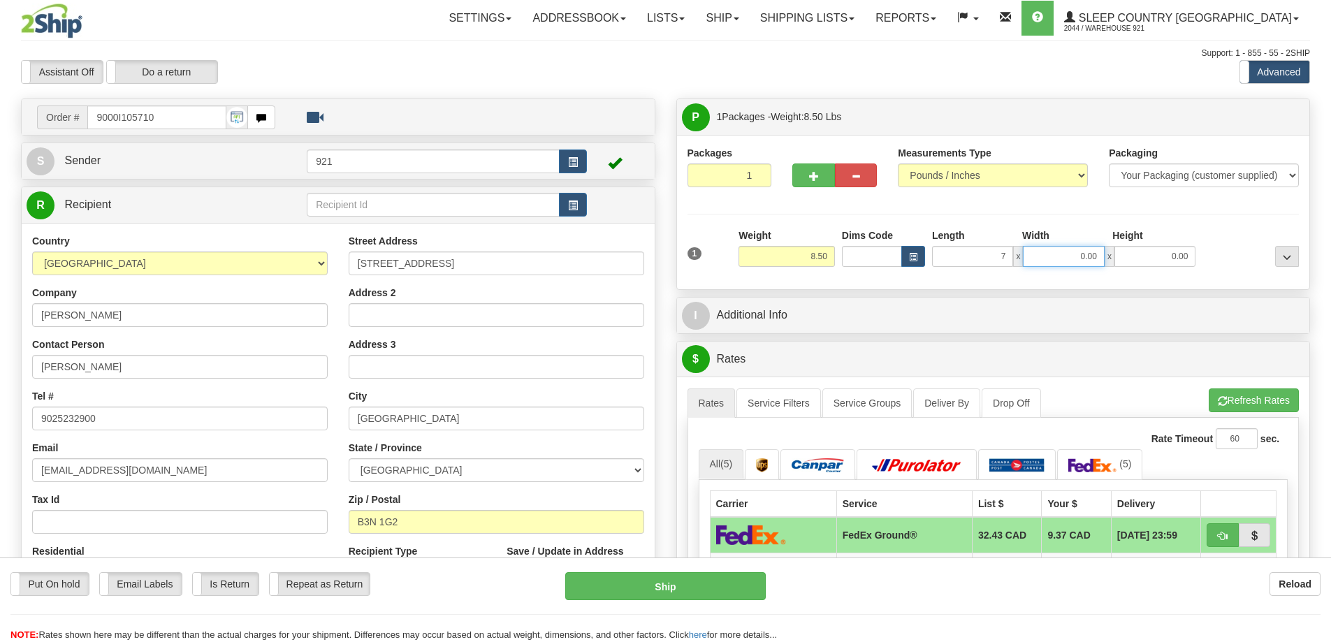
type input "7.00"
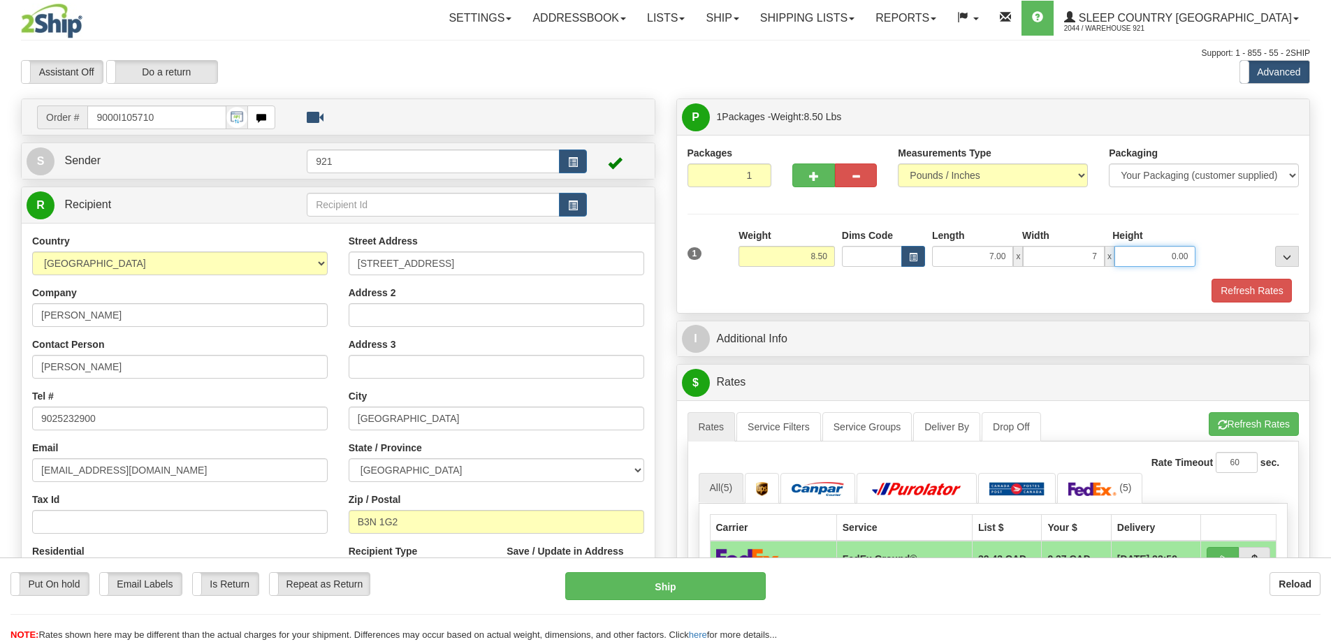
type input "7.00"
type input "16.00"
click at [1229, 417] on button "Refresh Rates" at bounding box center [1254, 424] width 90 height 24
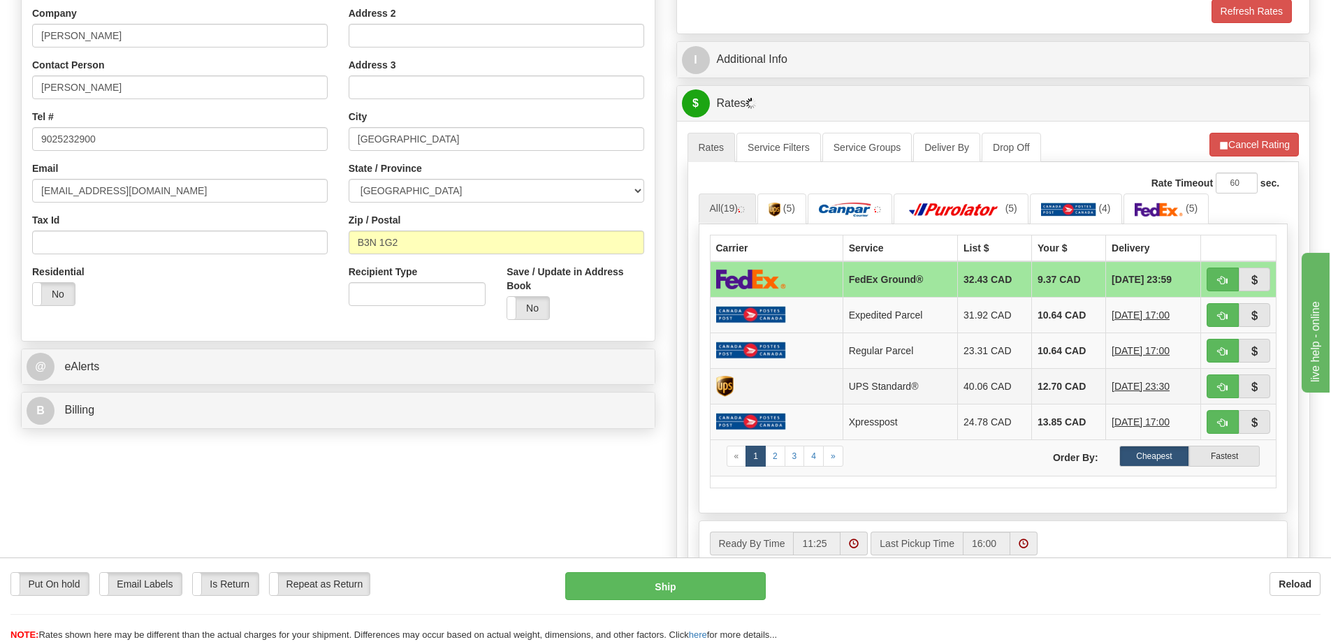
click at [753, 388] on td at bounding box center [776, 386] width 133 height 36
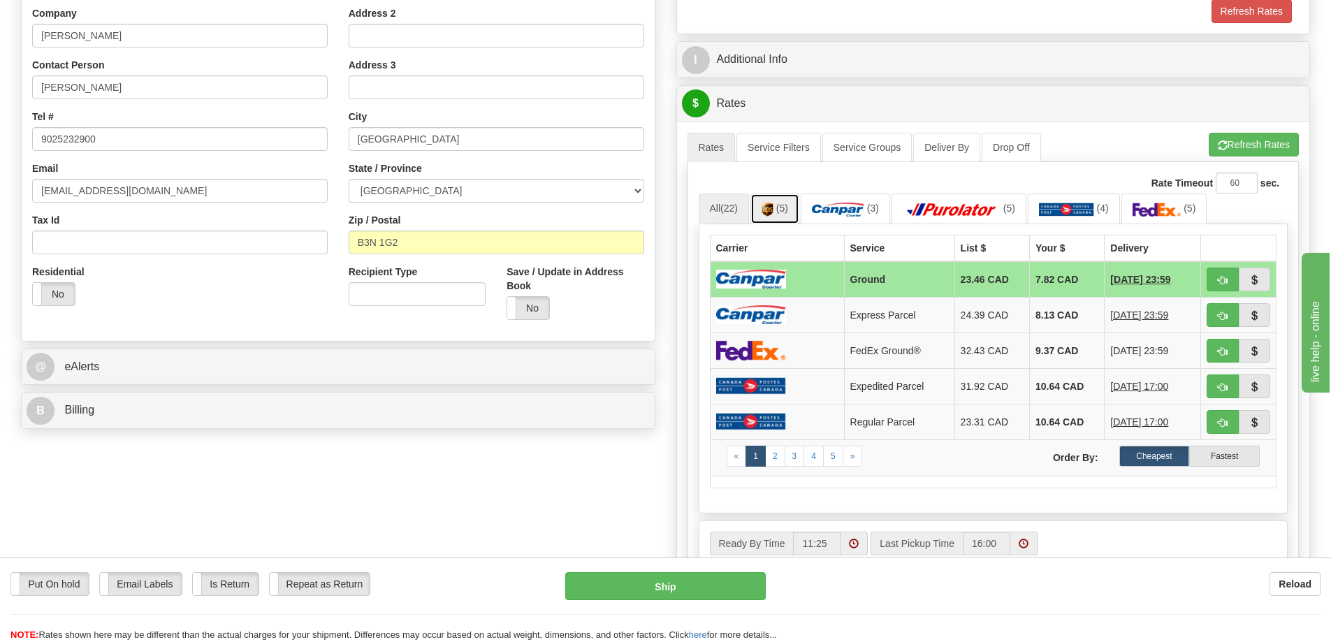
click at [778, 203] on link "(5)" at bounding box center [775, 209] width 49 height 30
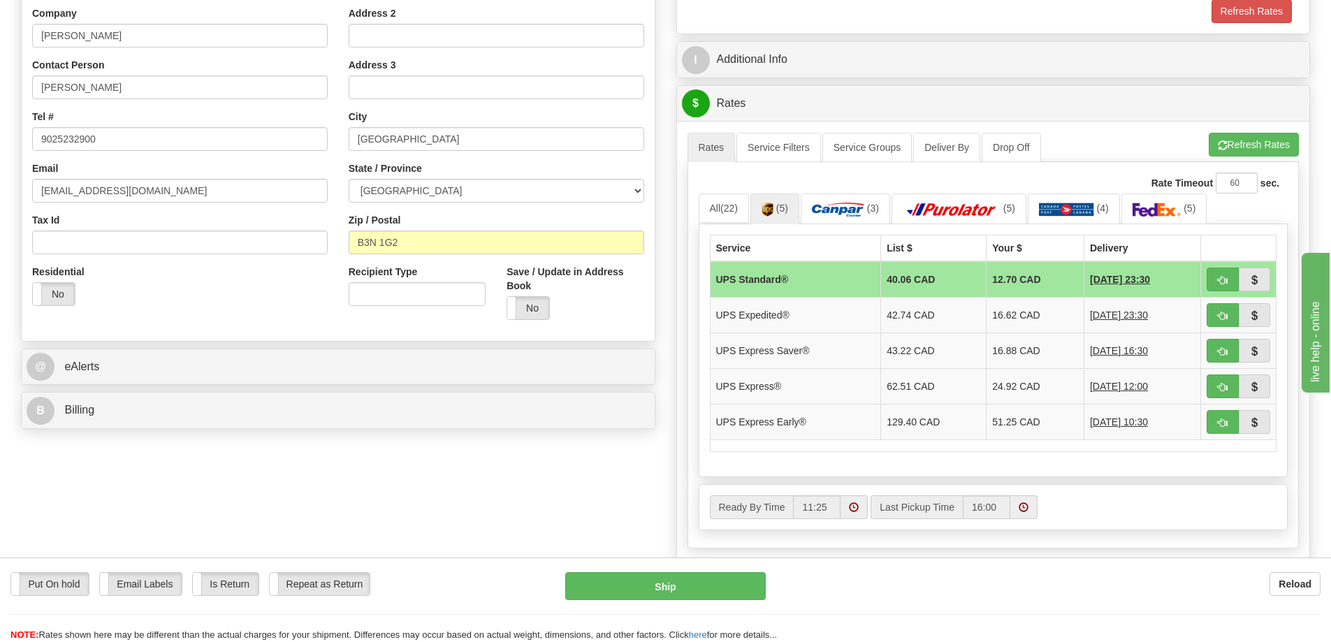
click at [776, 276] on td "UPS Standard®" at bounding box center [795, 279] width 171 height 36
click at [702, 593] on button "Ship" at bounding box center [665, 586] width 201 height 28
type input "11"
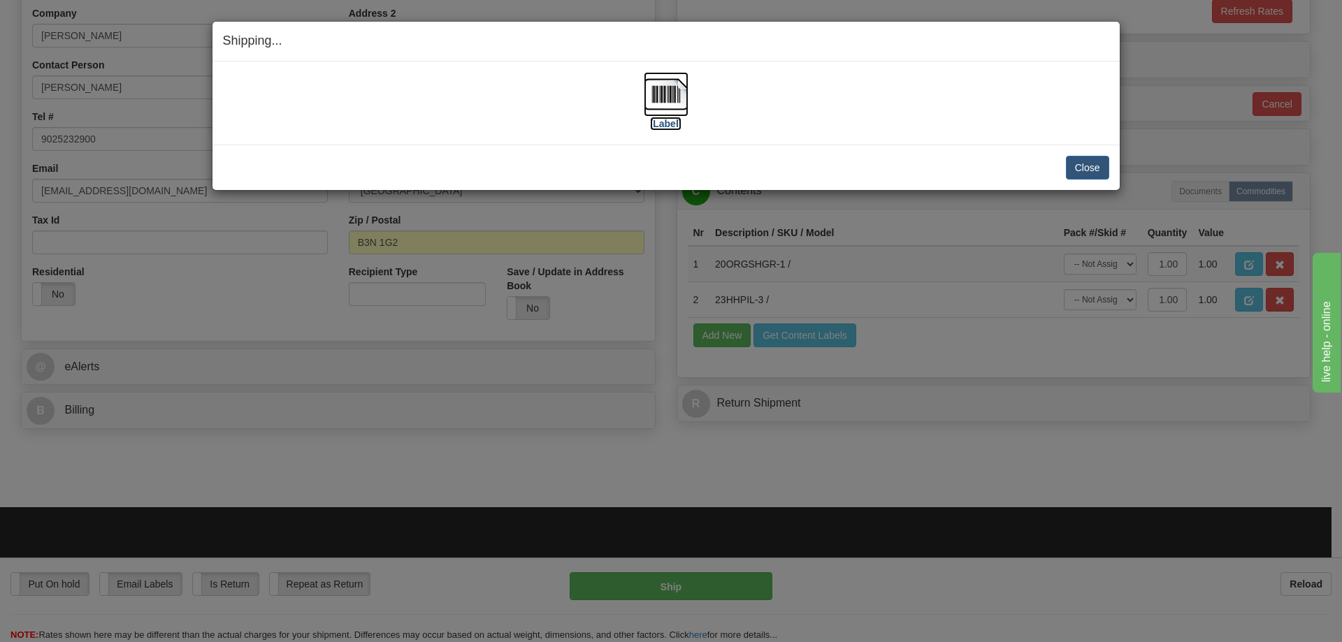
click at [661, 114] on img at bounding box center [666, 94] width 45 height 45
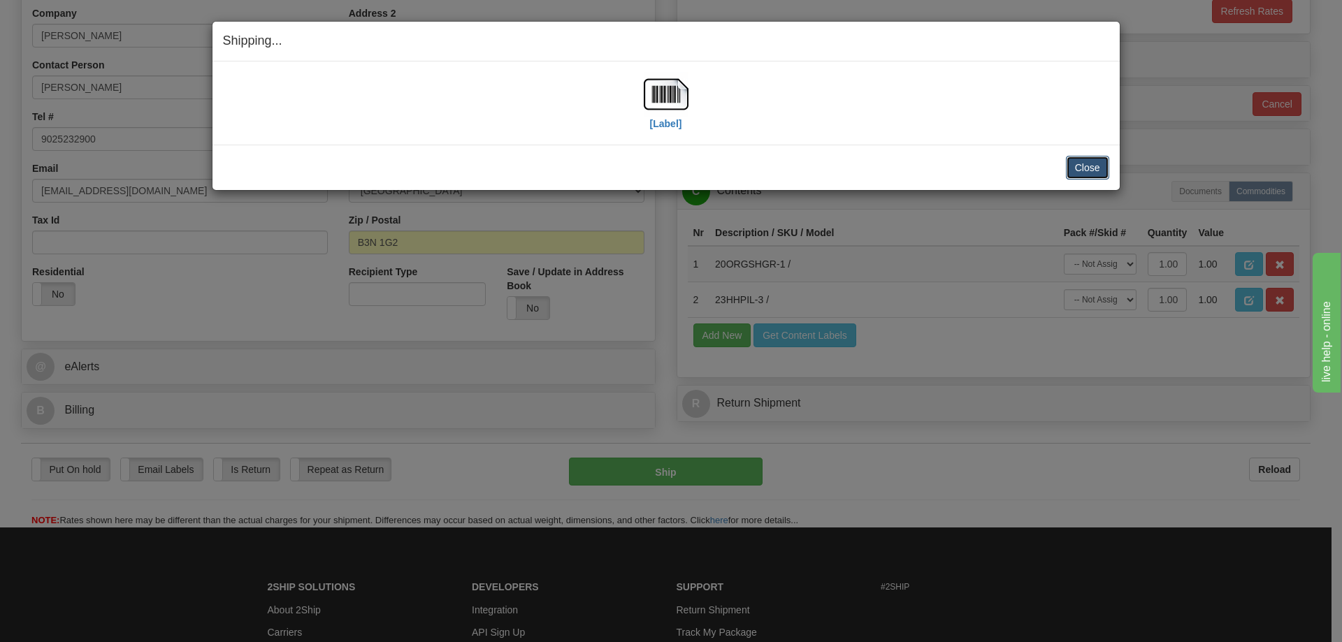
click at [1074, 170] on button "Close" at bounding box center [1087, 168] width 43 height 24
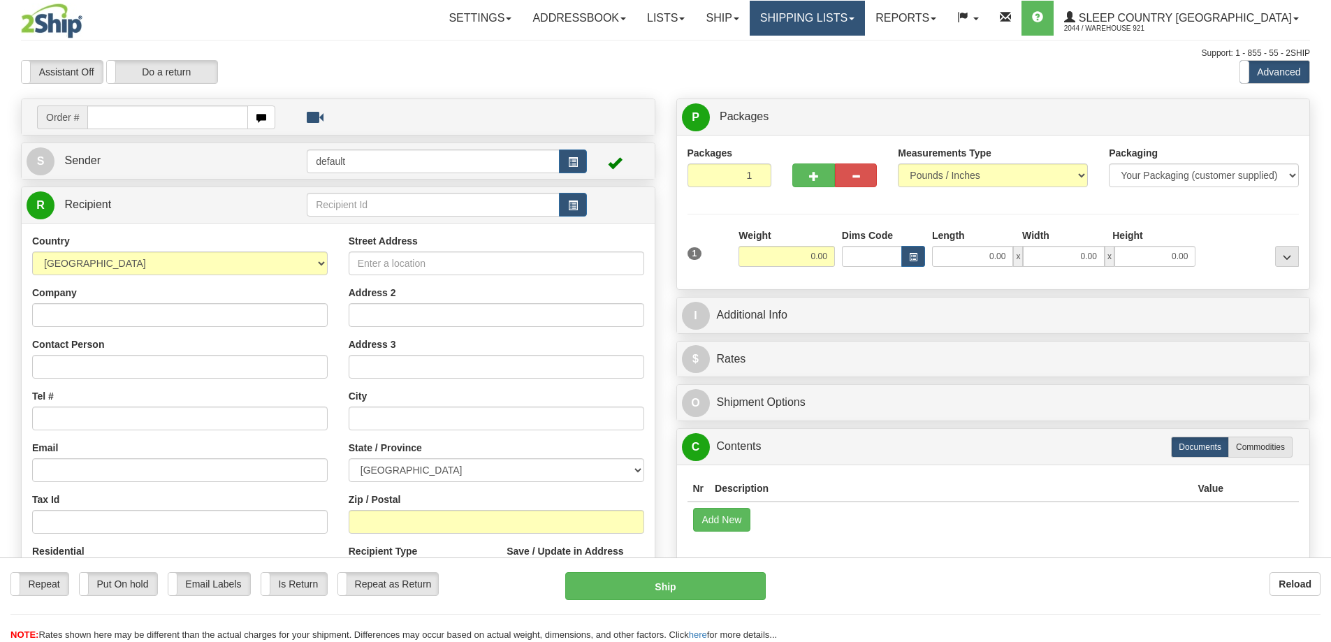
click at [865, 19] on link "Shipping lists" at bounding box center [807, 18] width 115 height 35
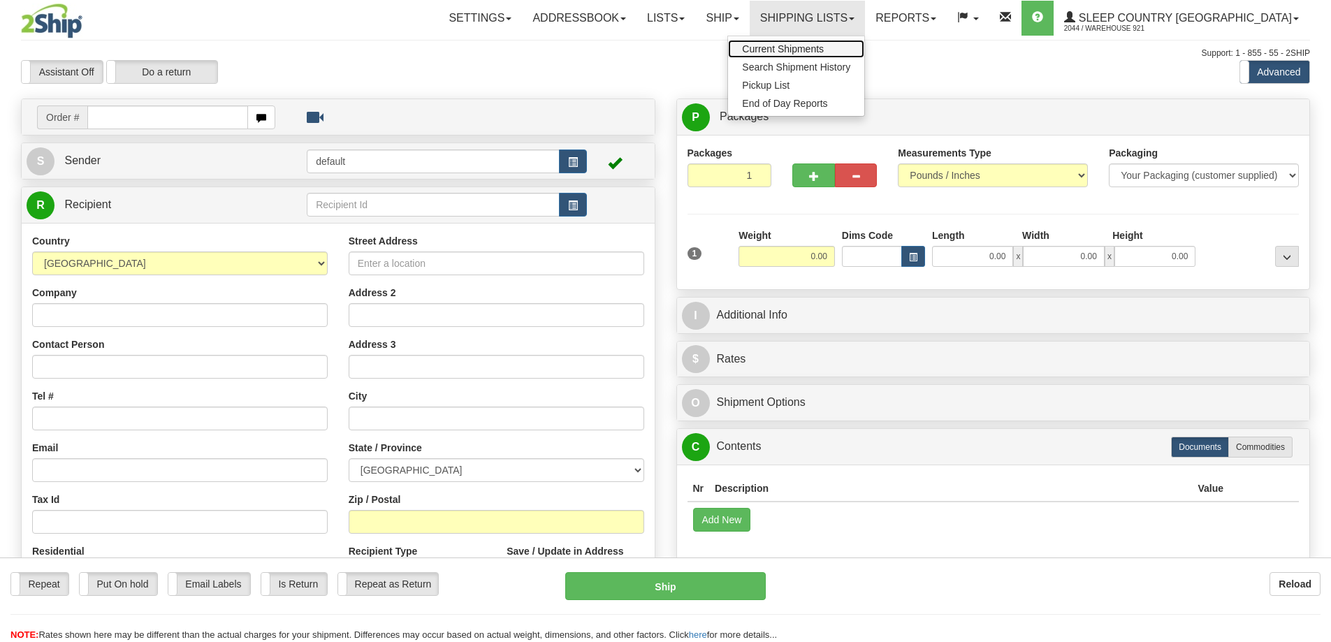
click at [824, 48] on span "Current Shipments" at bounding box center [783, 48] width 82 height 11
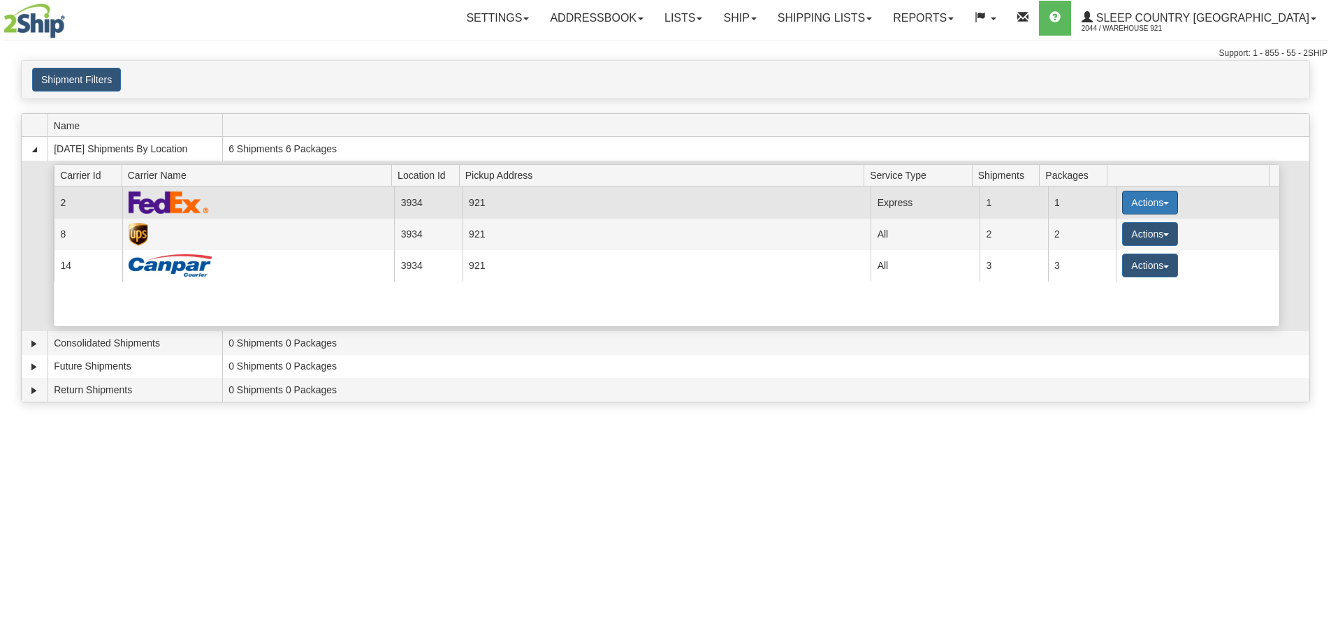
click at [1124, 198] on button "Actions" at bounding box center [1150, 203] width 56 height 24
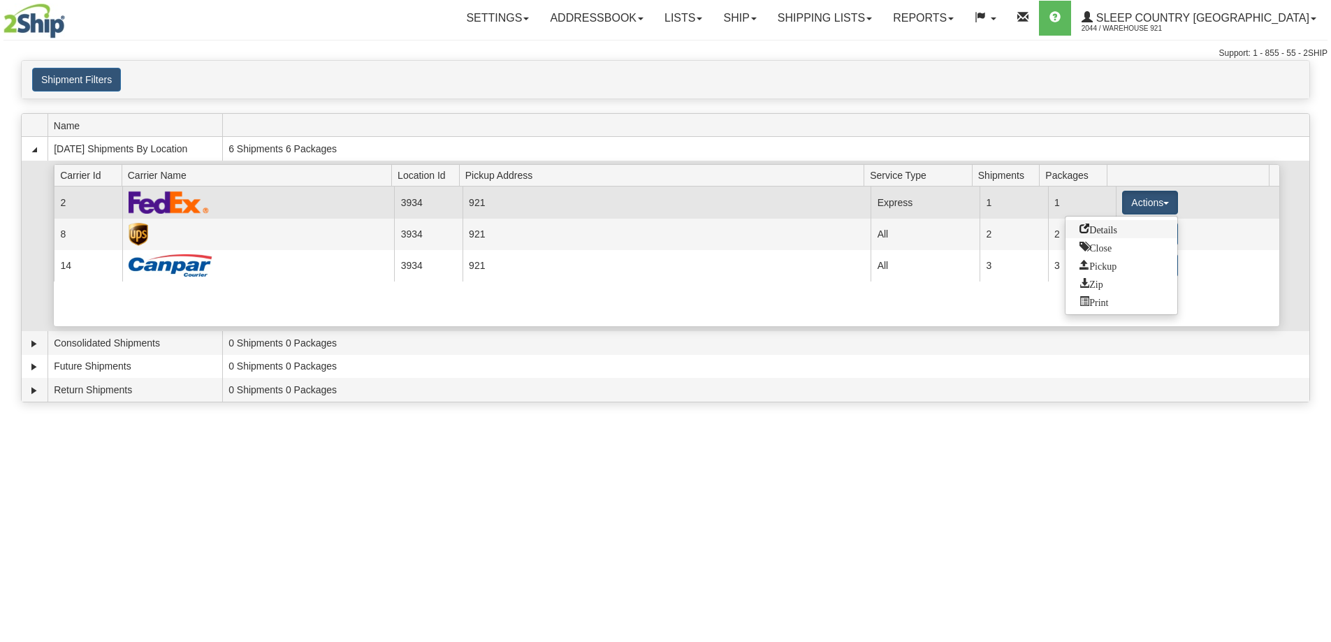
click at [1115, 230] on span "Details" at bounding box center [1099, 229] width 38 height 10
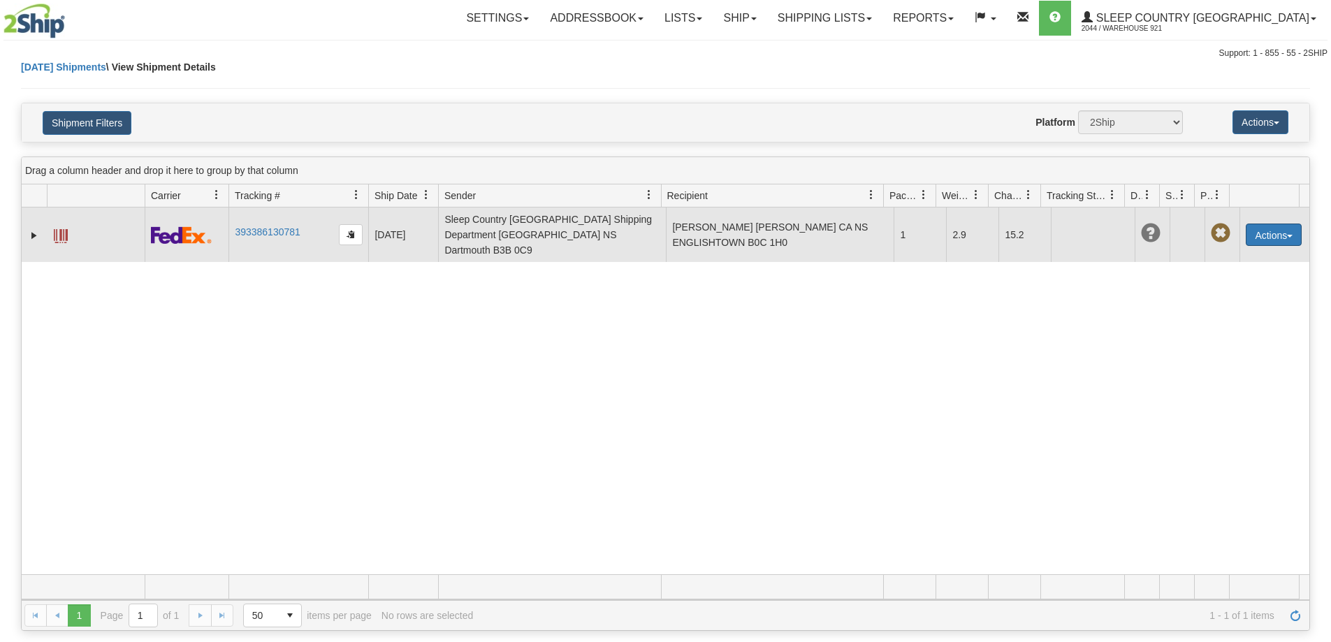
click at [1251, 229] on button "Actions" at bounding box center [1274, 235] width 56 height 22
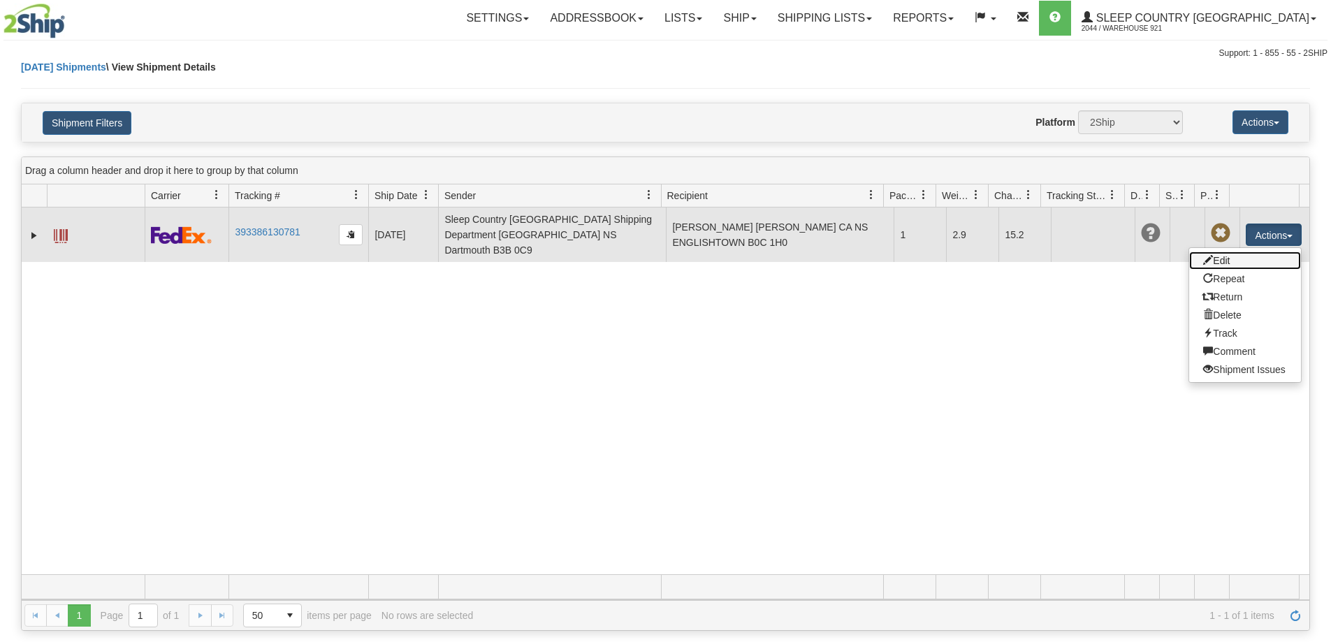
click at [1252, 258] on link "Edit" at bounding box center [1246, 261] width 112 height 18
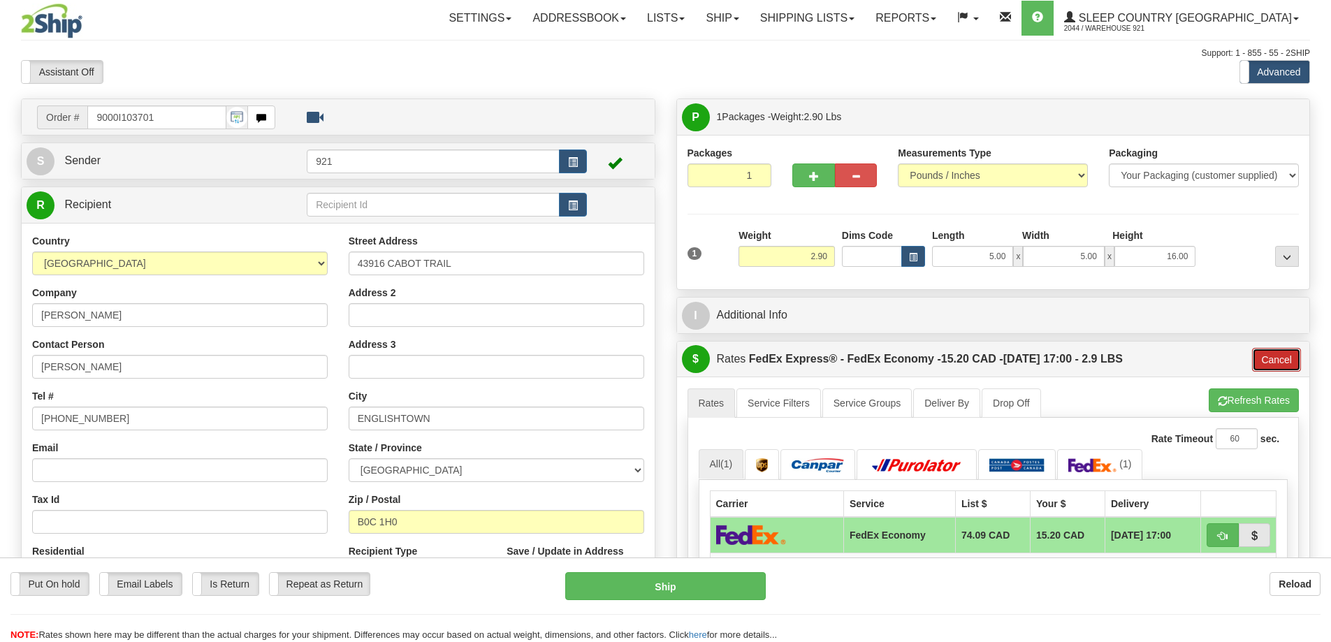
click at [1273, 359] on button "Cancel" at bounding box center [1276, 360] width 49 height 24
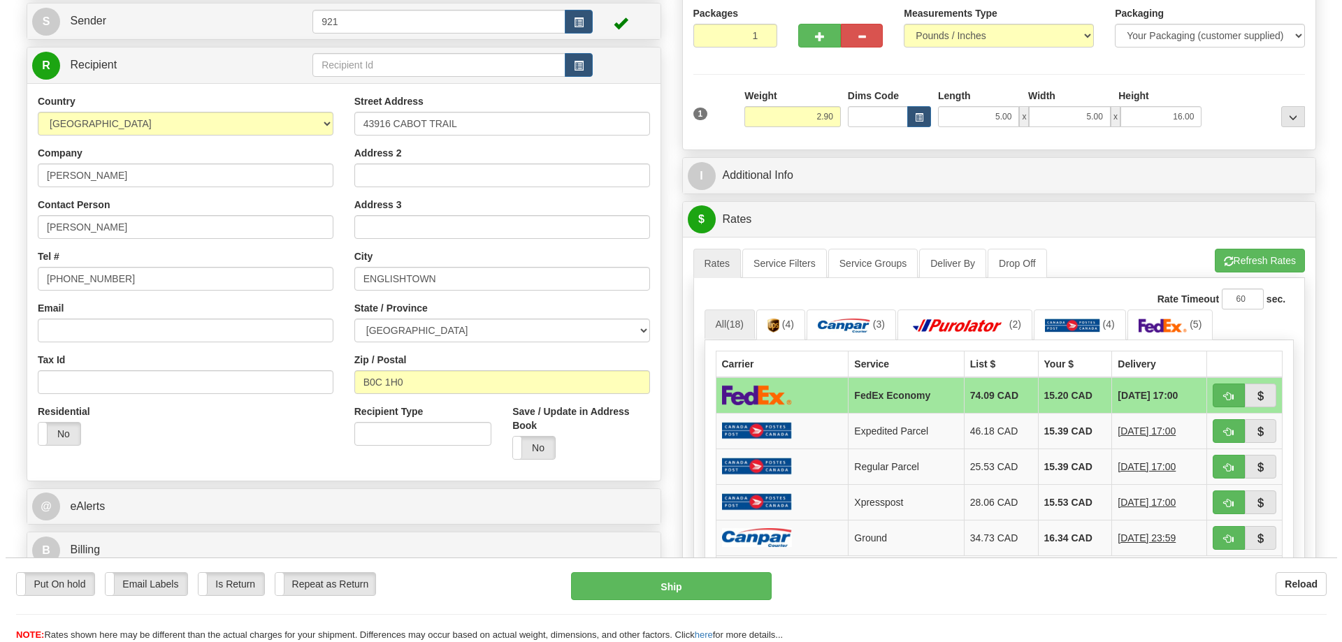
scroll to position [210, 0]
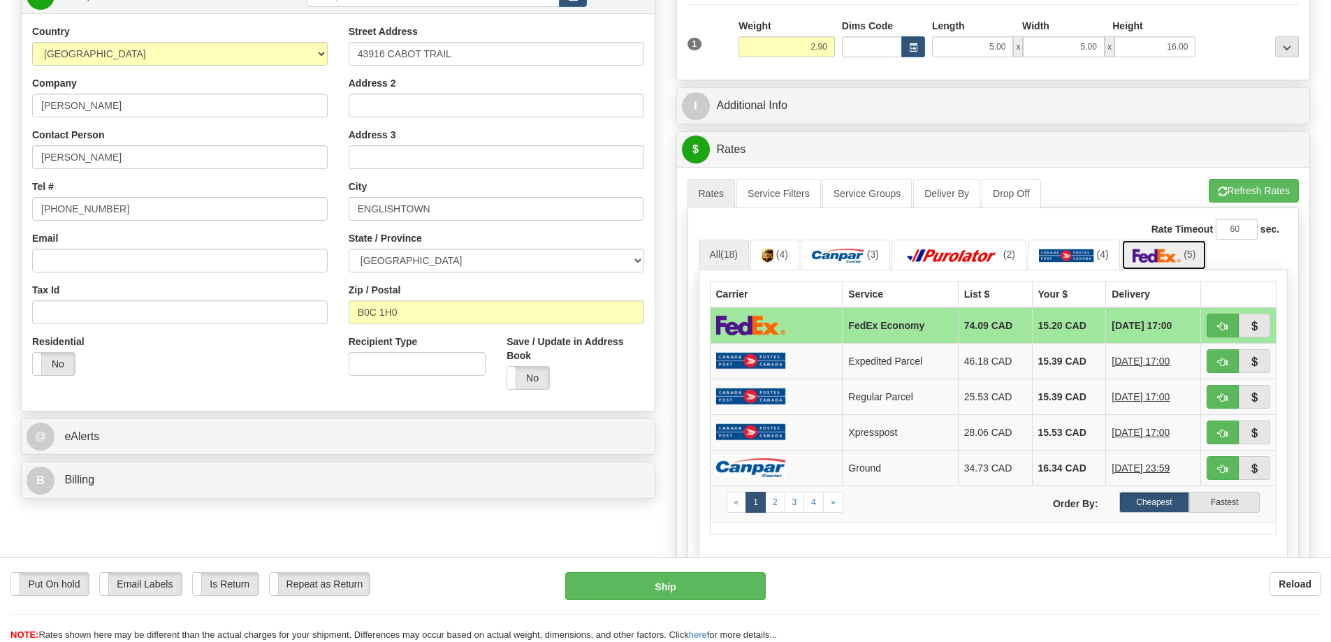
click at [1166, 252] on img at bounding box center [1157, 256] width 49 height 14
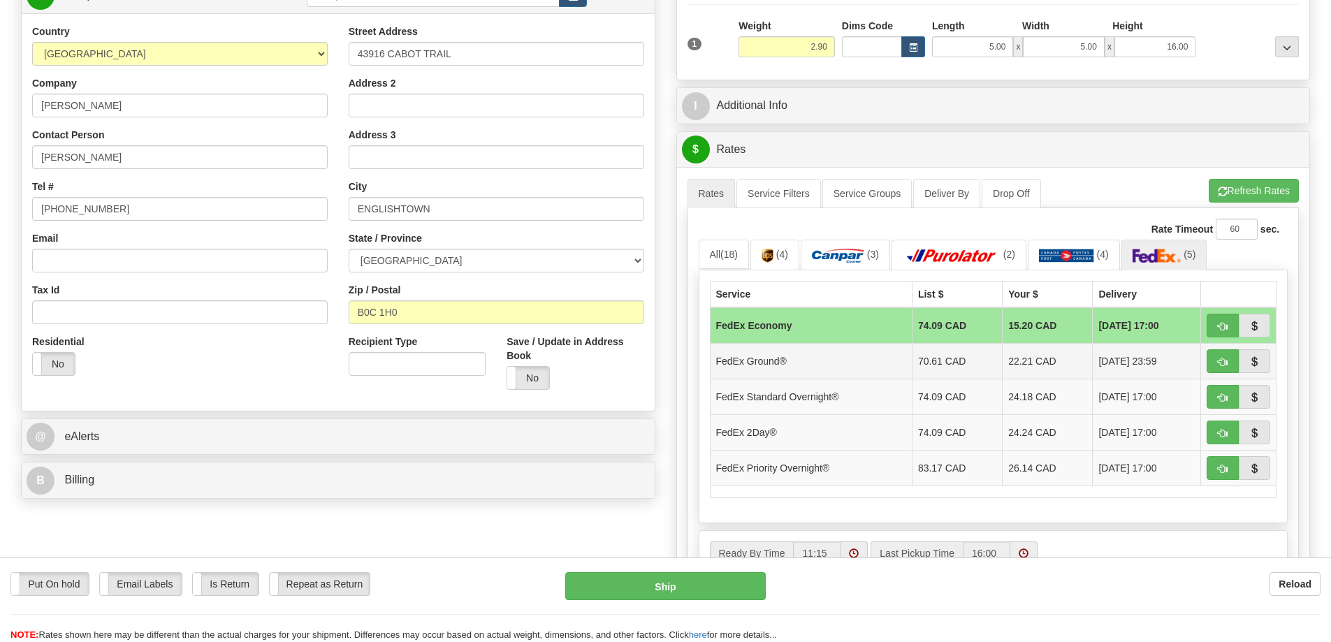
click at [779, 354] on td "FedEx Ground®" at bounding box center [811, 361] width 202 height 36
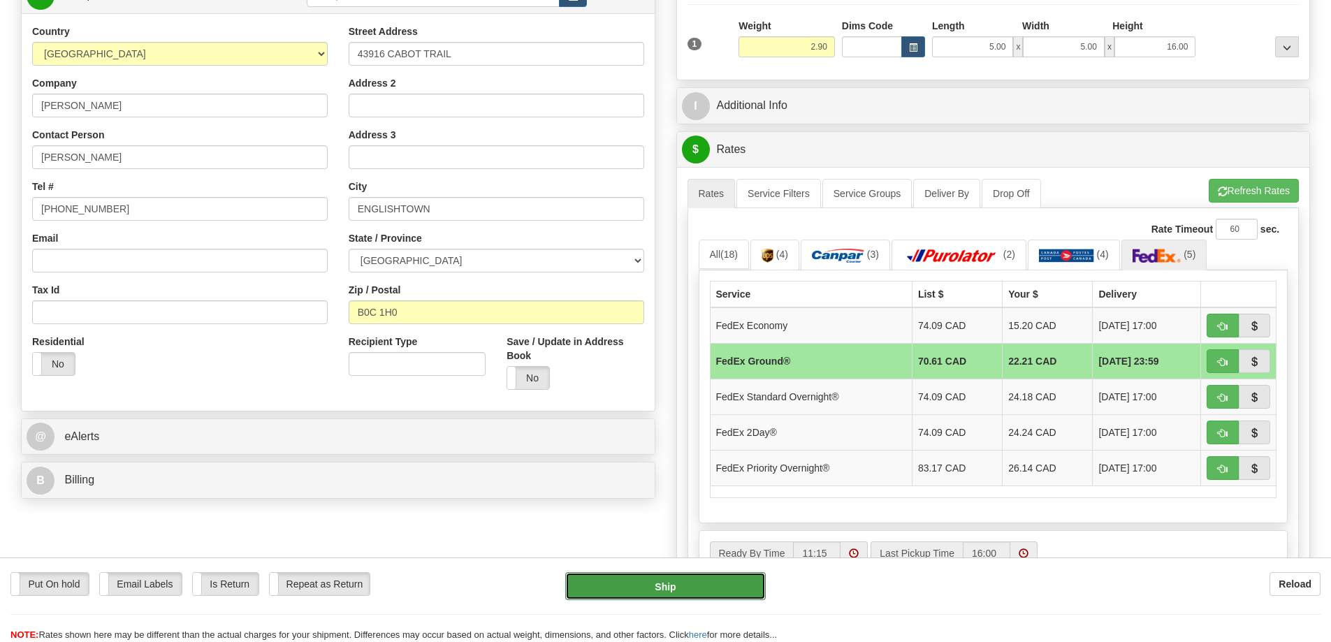
click at [696, 580] on button "Ship" at bounding box center [665, 586] width 201 height 28
type input "92"
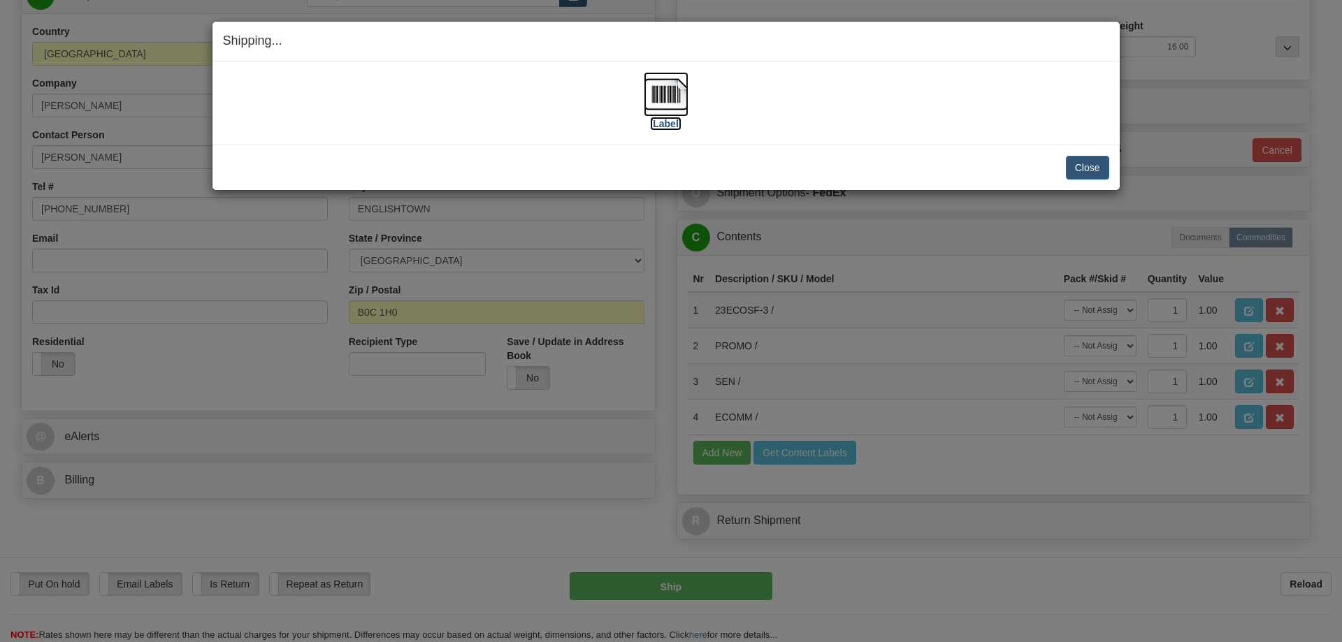
click at [665, 89] on img at bounding box center [666, 94] width 45 height 45
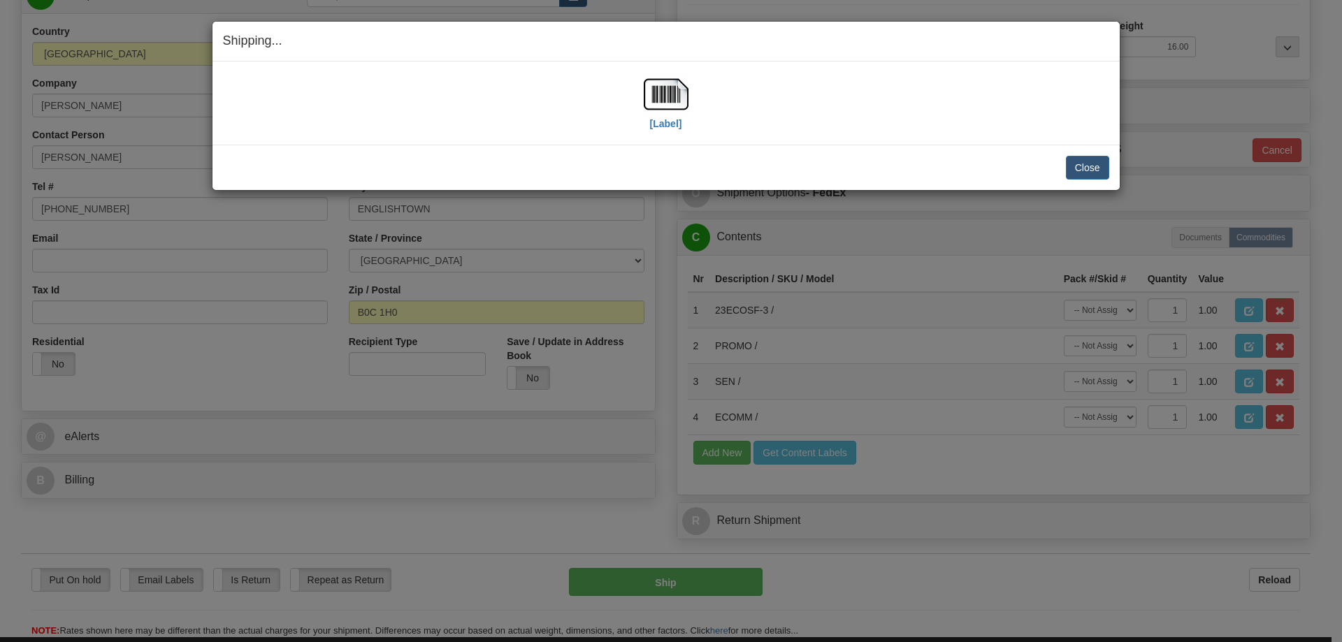
drag, startPoint x: 977, startPoint y: 166, endPoint x: 1060, endPoint y: 166, distance: 83.2
click at [977, 166] on div "Close Cancel" at bounding box center [666, 168] width 886 height 24
click at [1092, 163] on button "Close" at bounding box center [1087, 168] width 43 height 24
